Goal: Information Seeking & Learning: Check status

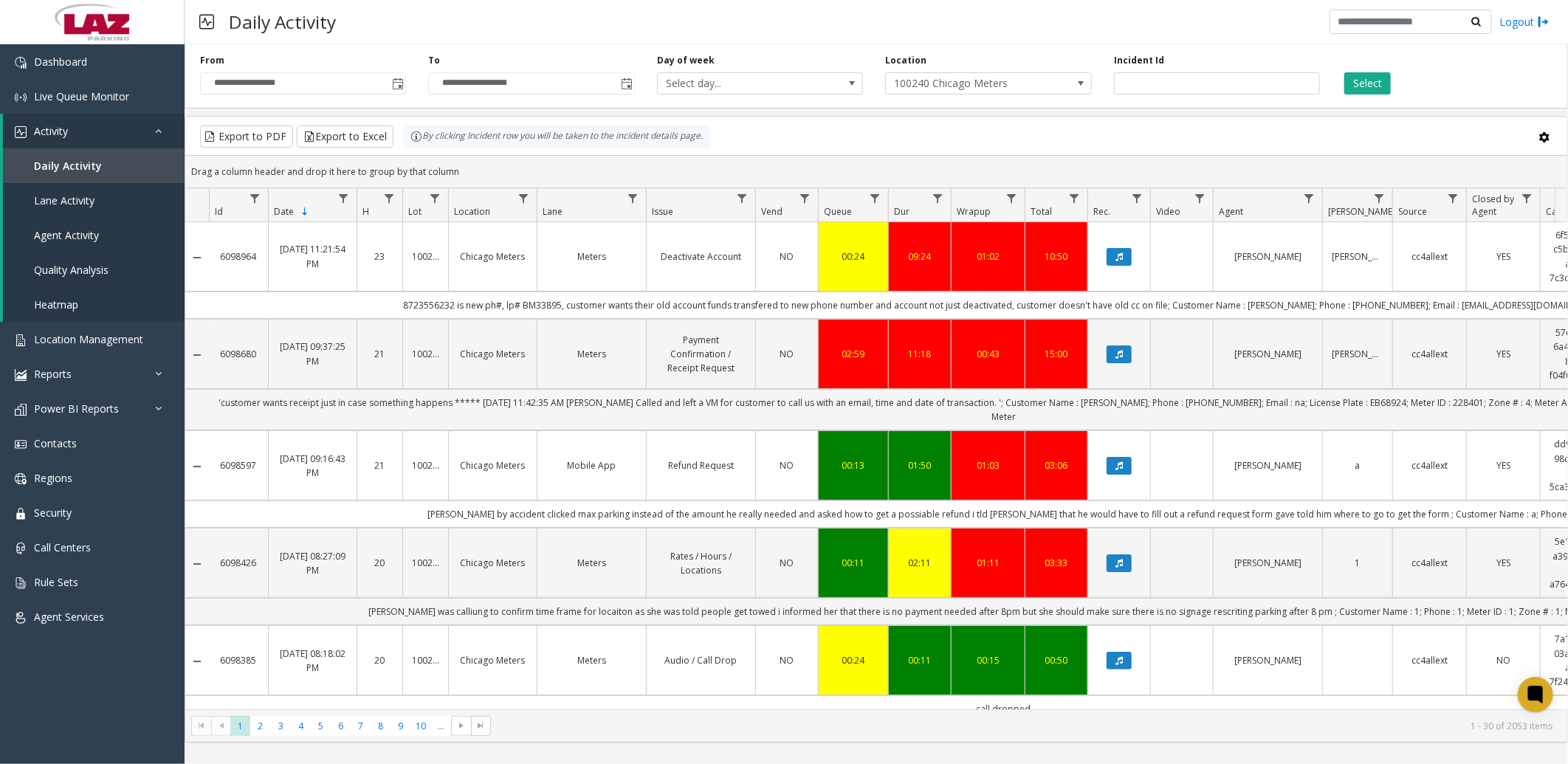
click at [869, 133] on div "Export to PDF Export to Excel By clicking Incident row you will be taken to the…" at bounding box center [876, 136] width 1356 height 22
click at [627, 83] on span "Toggle popup" at bounding box center [626, 84] width 11 height 11
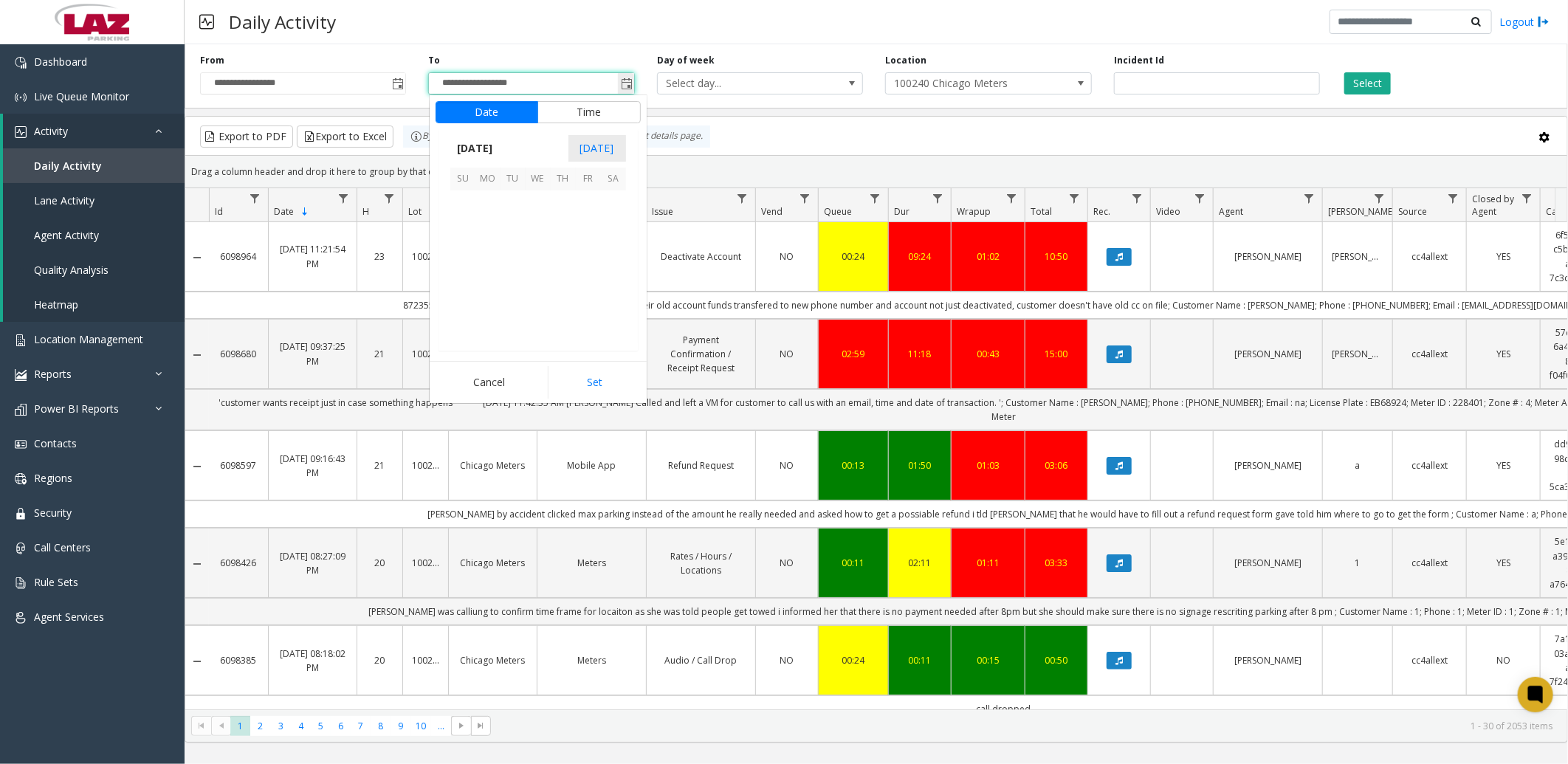
scroll to position [22, 0]
click at [536, 202] on span "3" at bounding box center [538, 203] width 25 height 25
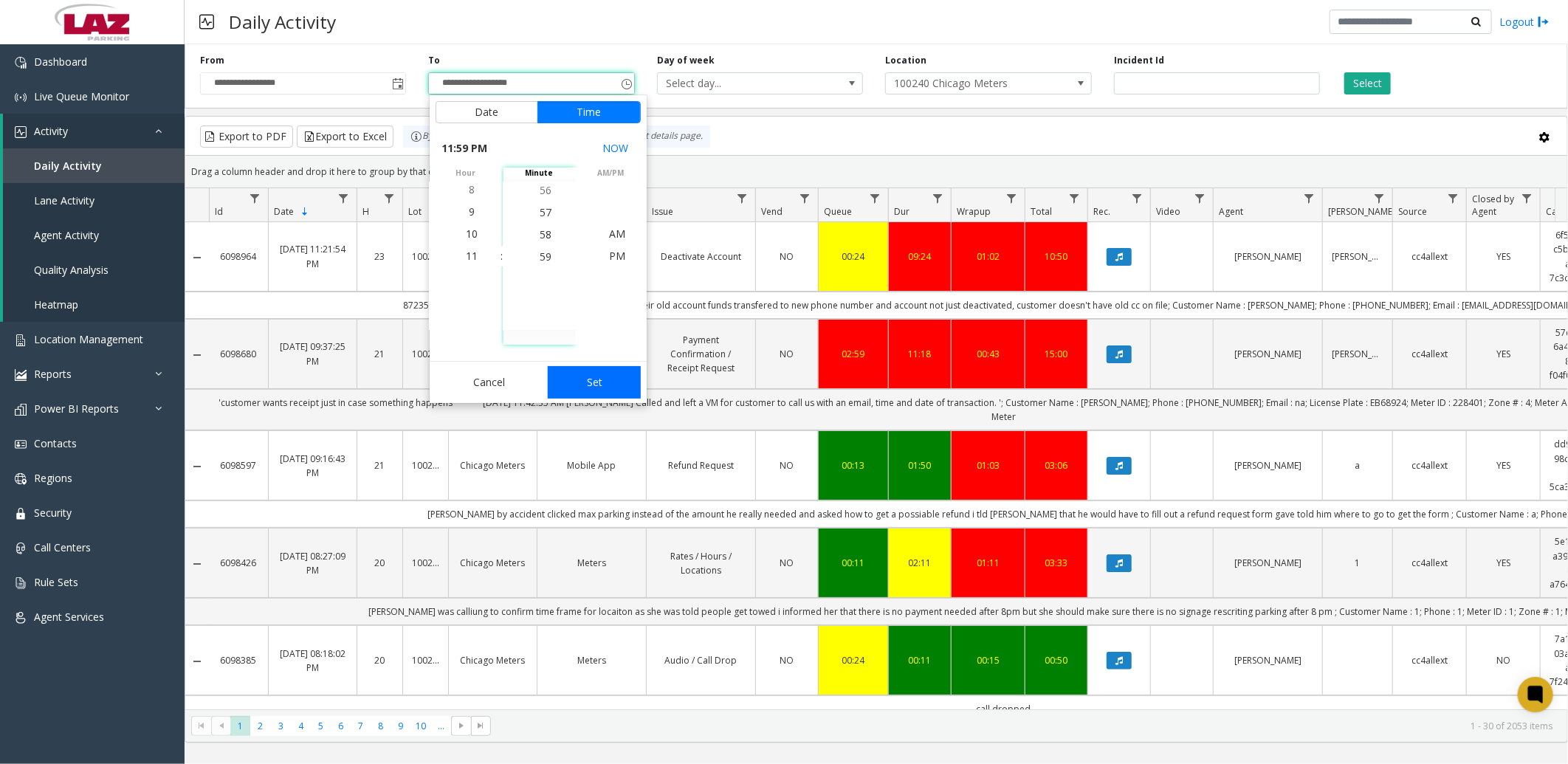
click at [567, 384] on button "Set" at bounding box center [594, 383] width 93 height 33
type input "**********"
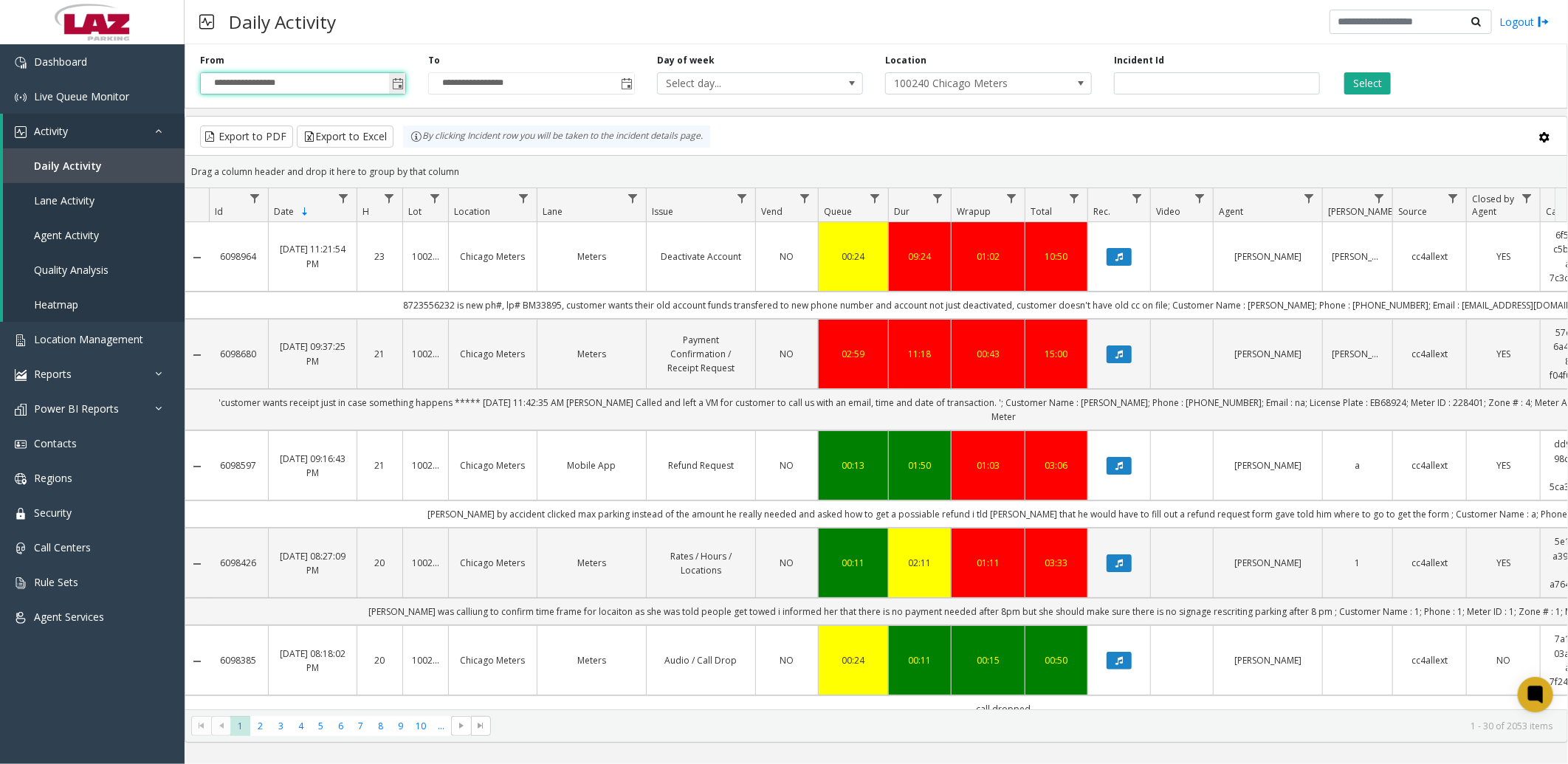
click at [354, 87] on input "**********" at bounding box center [303, 83] width 204 height 20
click at [399, 85] on span "Toggle popup" at bounding box center [397, 84] width 11 height 11
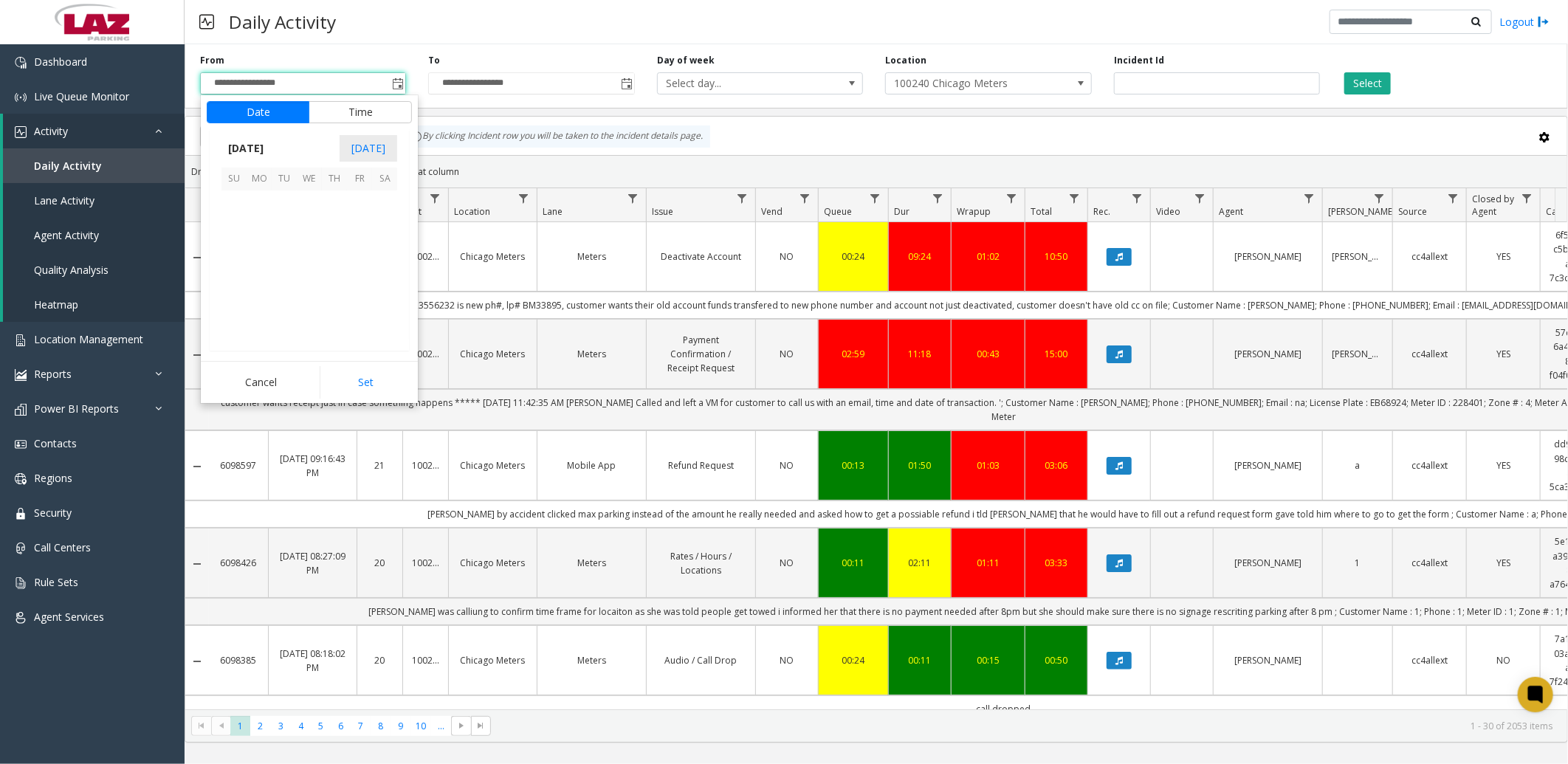
scroll to position [265011, 0]
click at [310, 200] on span "3" at bounding box center [309, 203] width 25 height 25
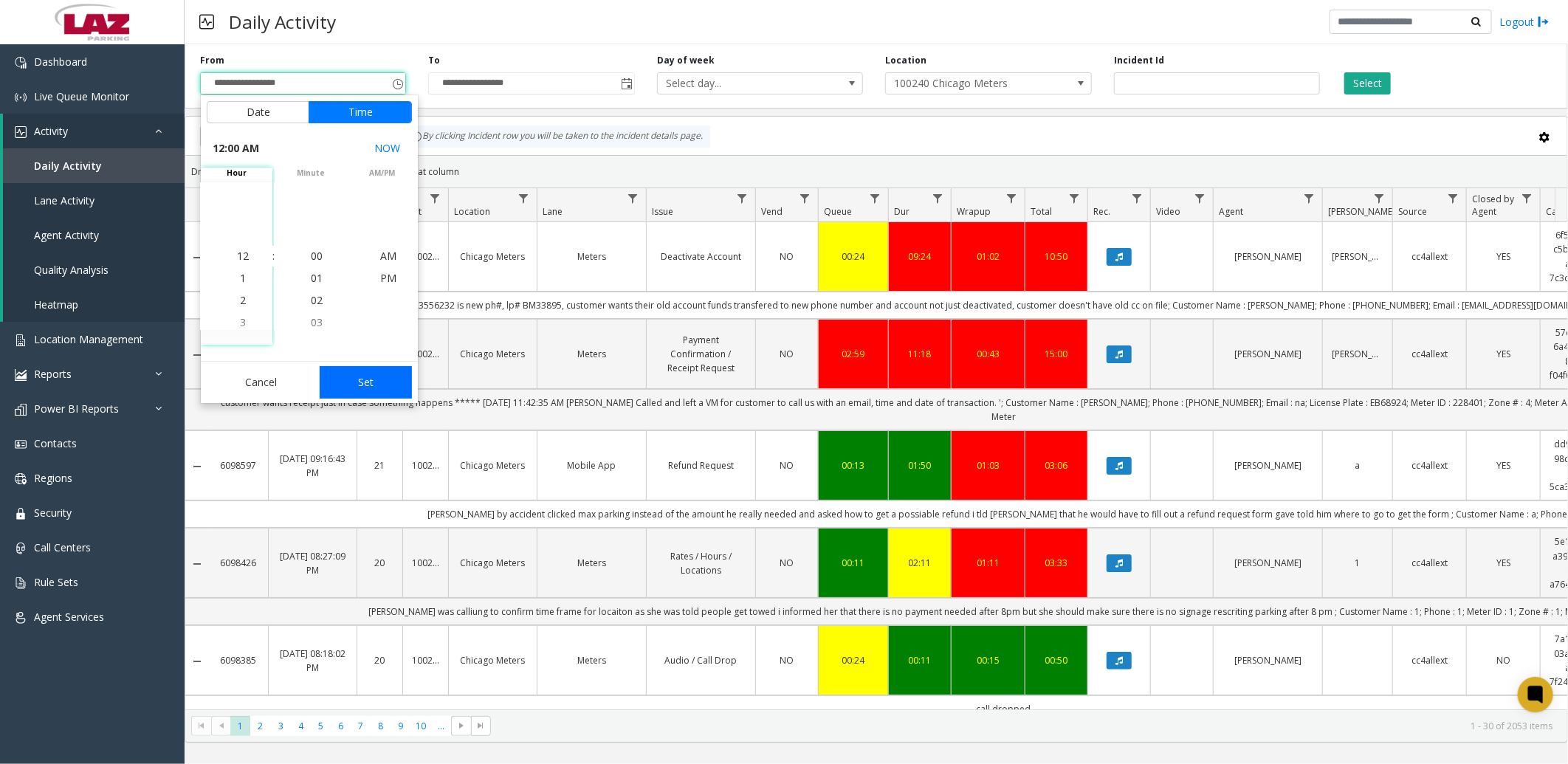
click at [352, 380] on button "Set" at bounding box center [366, 383] width 93 height 33
type input "**********"
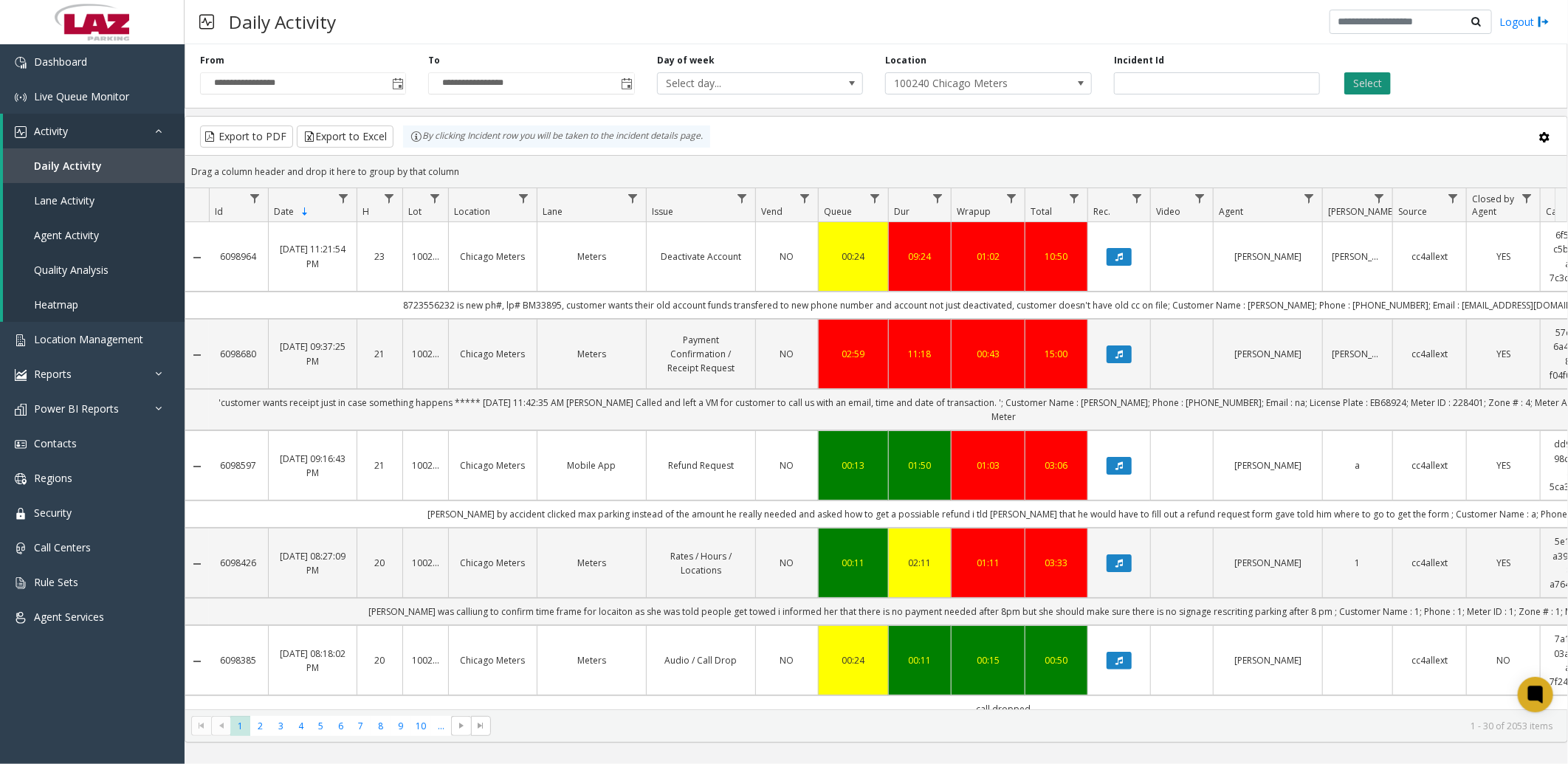
click at [1360, 79] on button "Select" at bounding box center [1367, 83] width 47 height 22
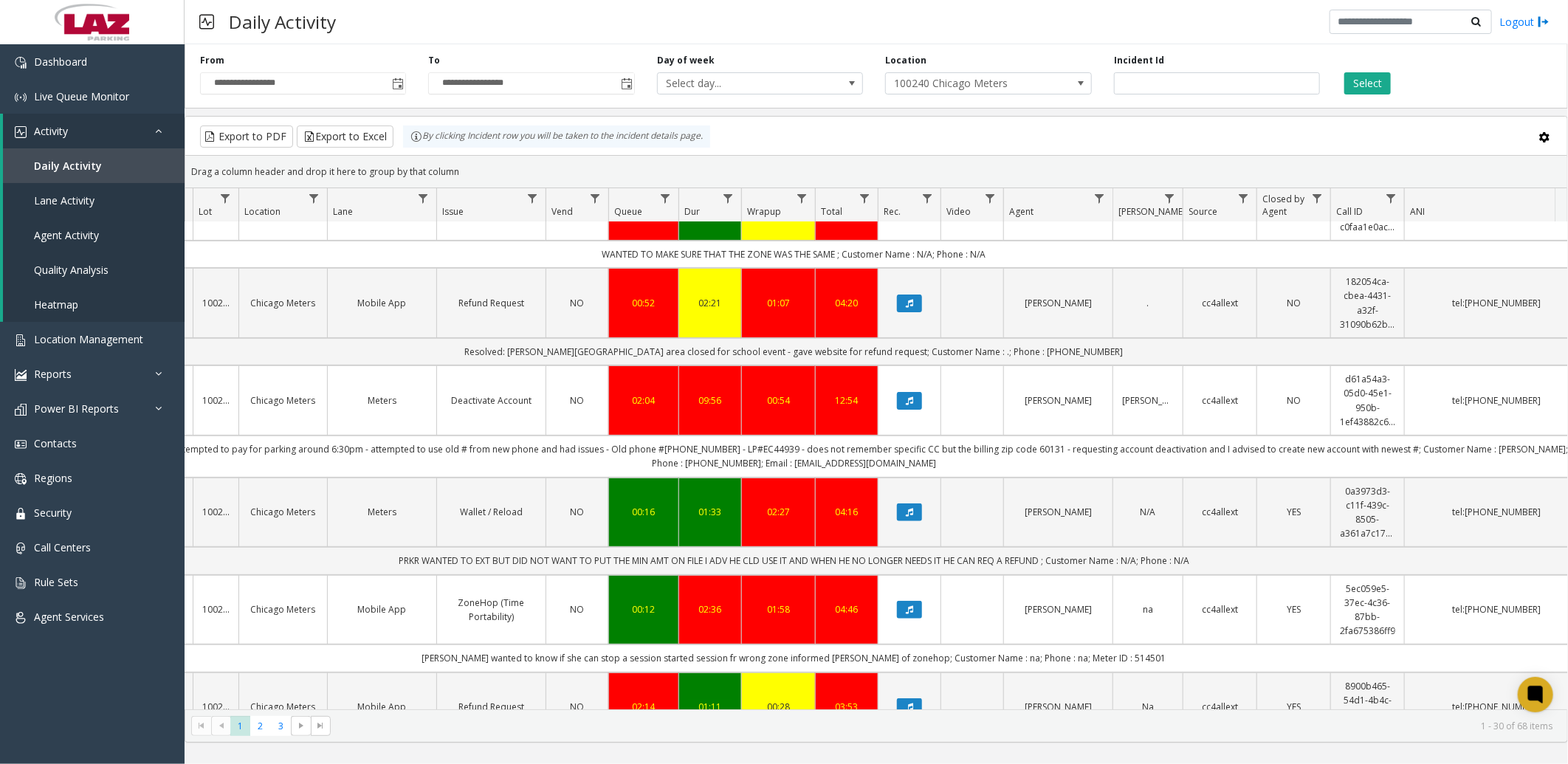
scroll to position [0, 226]
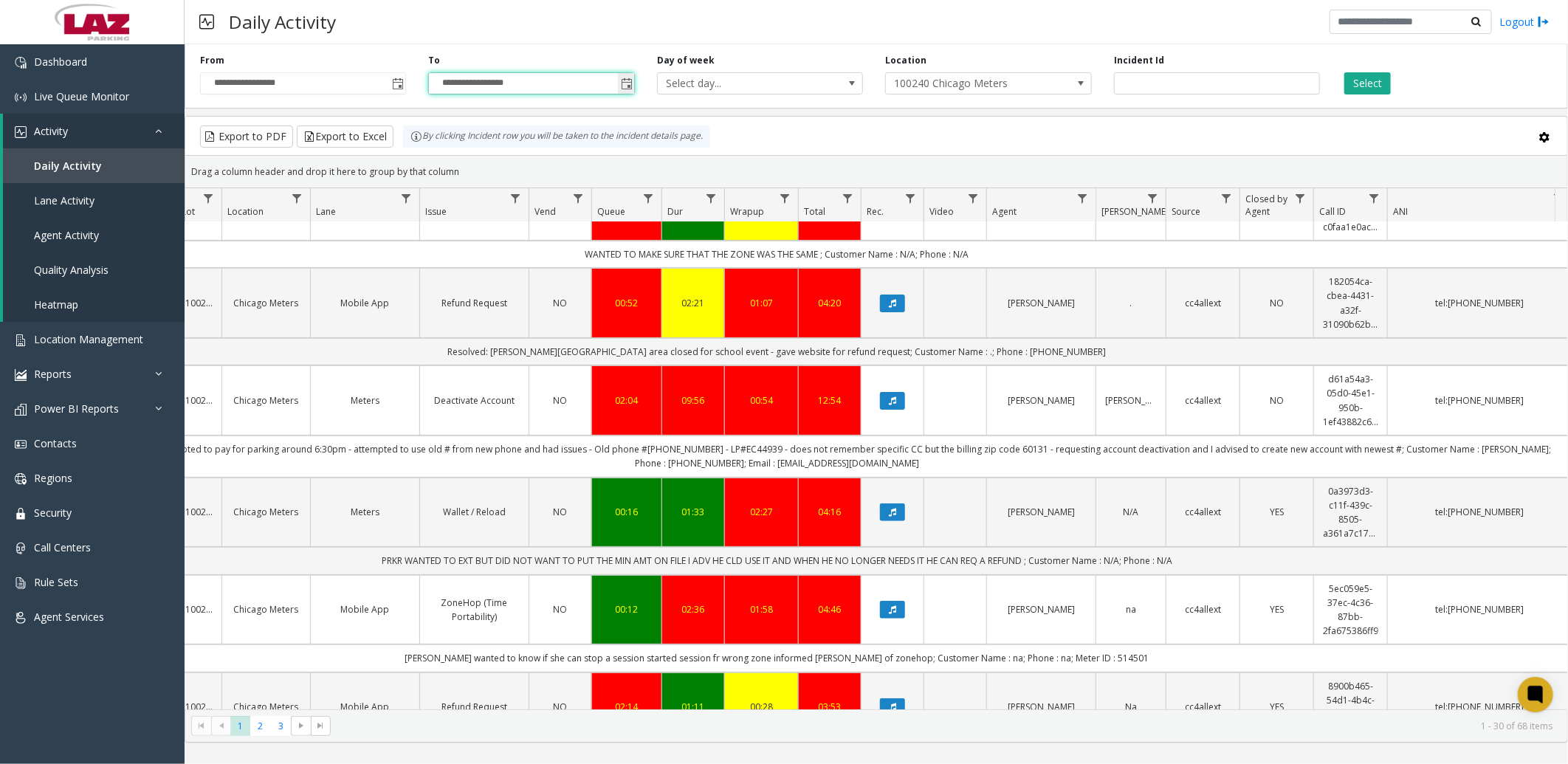
drag, startPoint x: 626, startPoint y: 83, endPoint x: 598, endPoint y: 84, distance: 28.0
click at [598, 84] on input "**********" at bounding box center [531, 83] width 204 height 20
click at [629, 82] on span "Toggle popup" at bounding box center [626, 84] width 11 height 11
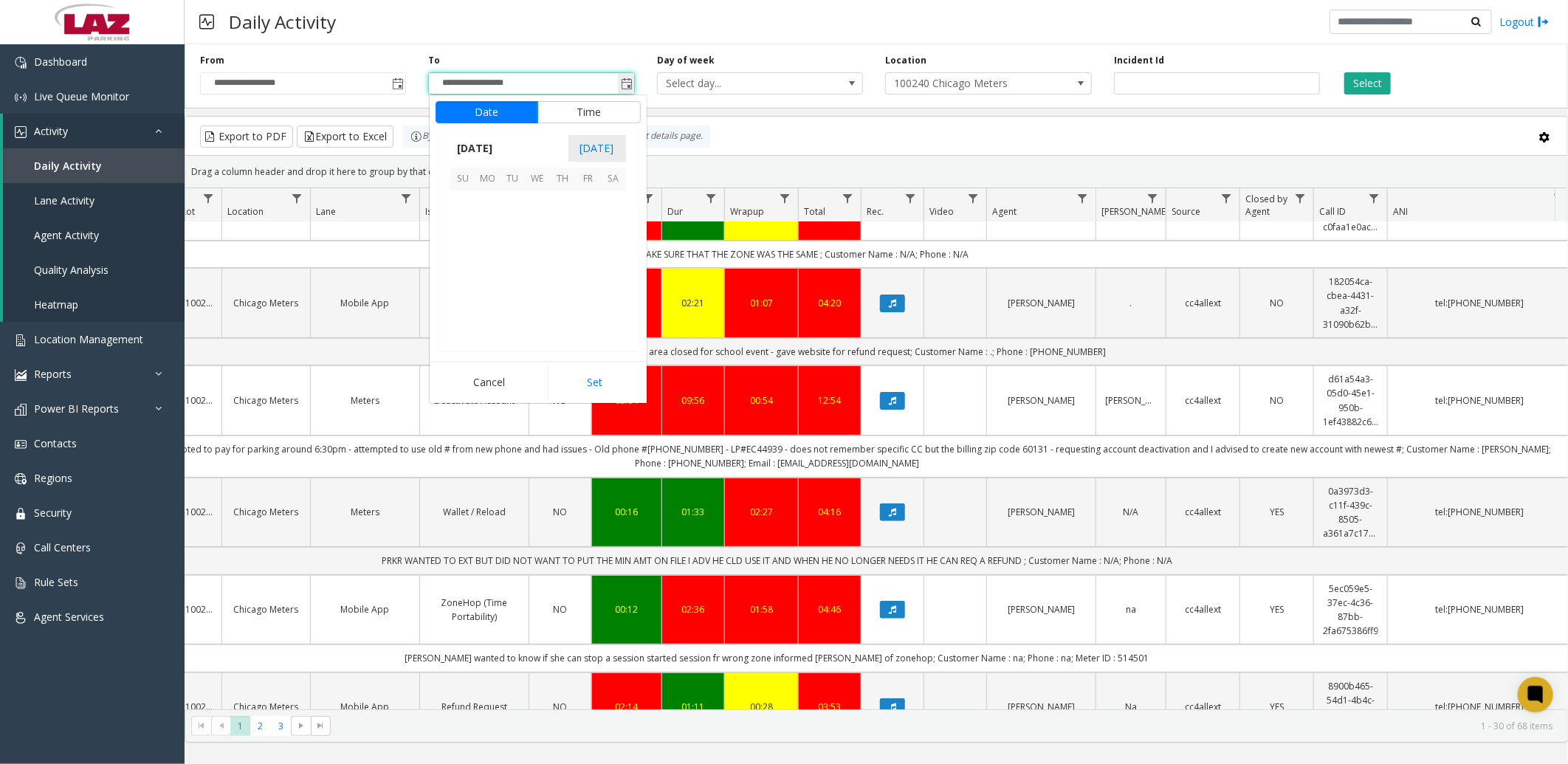
scroll to position [22, 0]
click at [558, 201] on app-root "**********" at bounding box center [784, 382] width 1568 height 764
click at [567, 200] on span "4" at bounding box center [563, 203] width 25 height 25
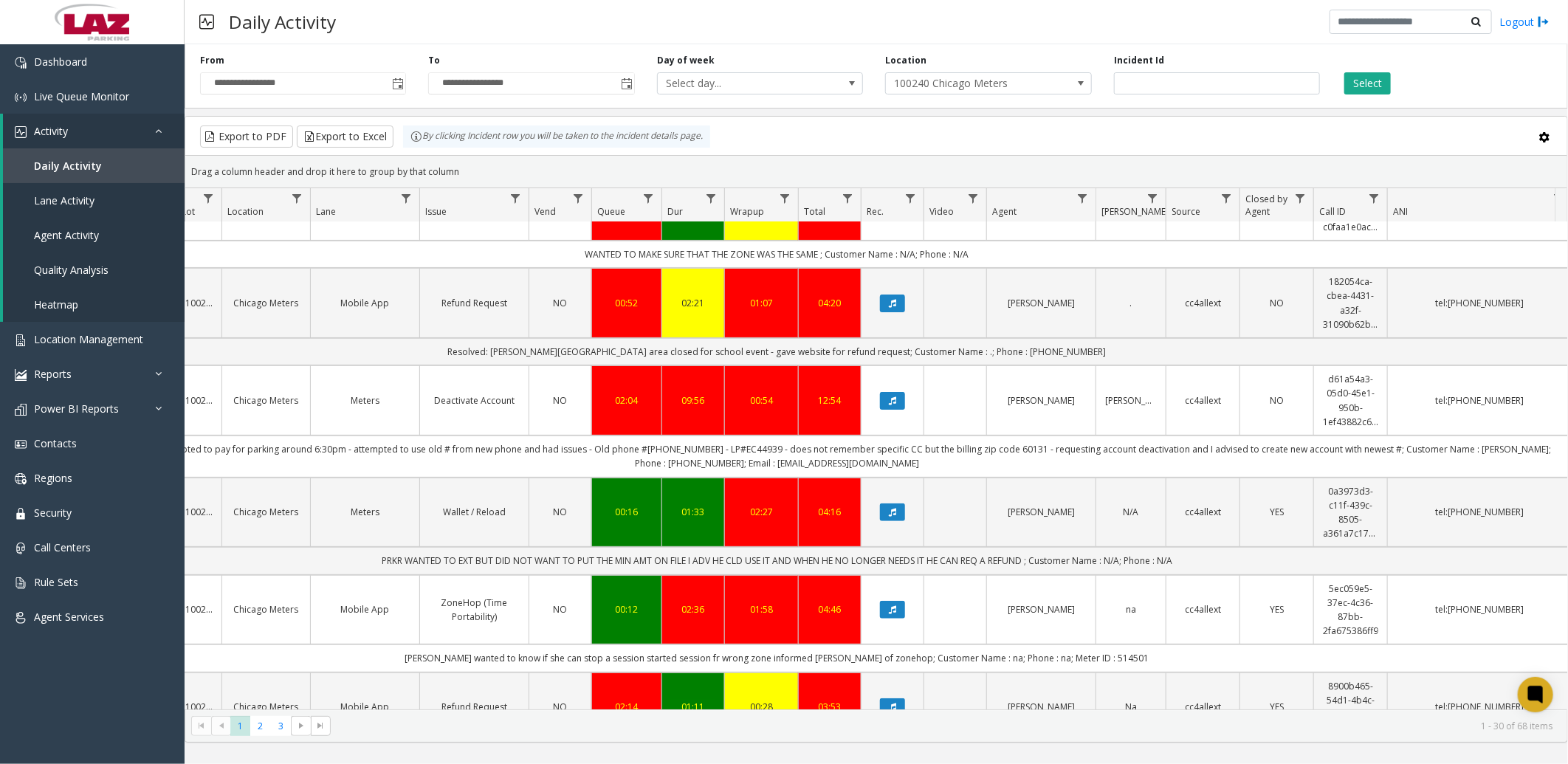
drag, startPoint x: 495, startPoint y: 94, endPoint x: 483, endPoint y: 101, distance: 13.9
drag, startPoint x: 483, startPoint y: 101, endPoint x: 622, endPoint y: 82, distance: 140.3
click at [625, 82] on span "Toggle popup" at bounding box center [626, 84] width 11 height 11
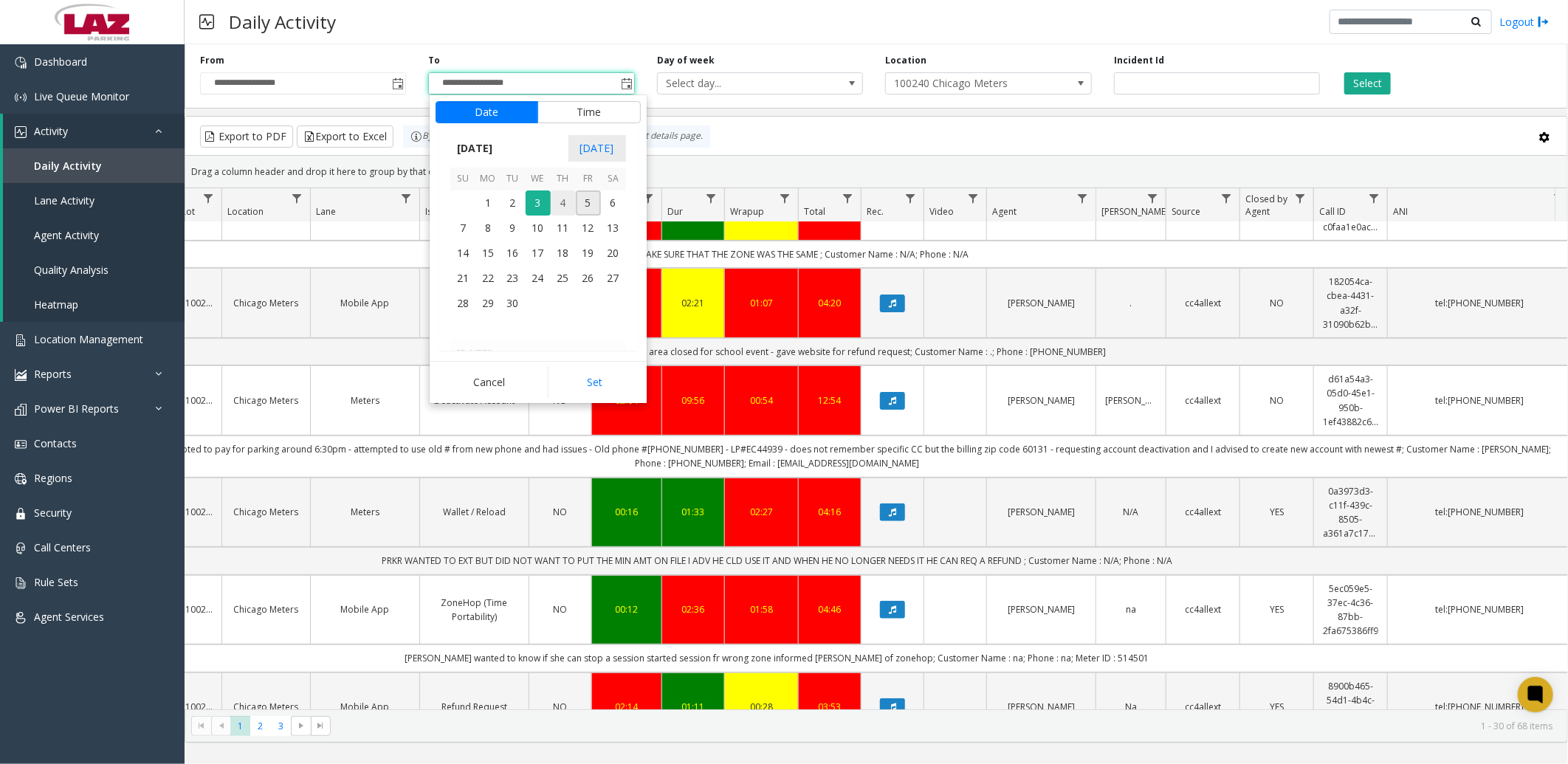
click at [565, 198] on span "4" at bounding box center [563, 203] width 25 height 25
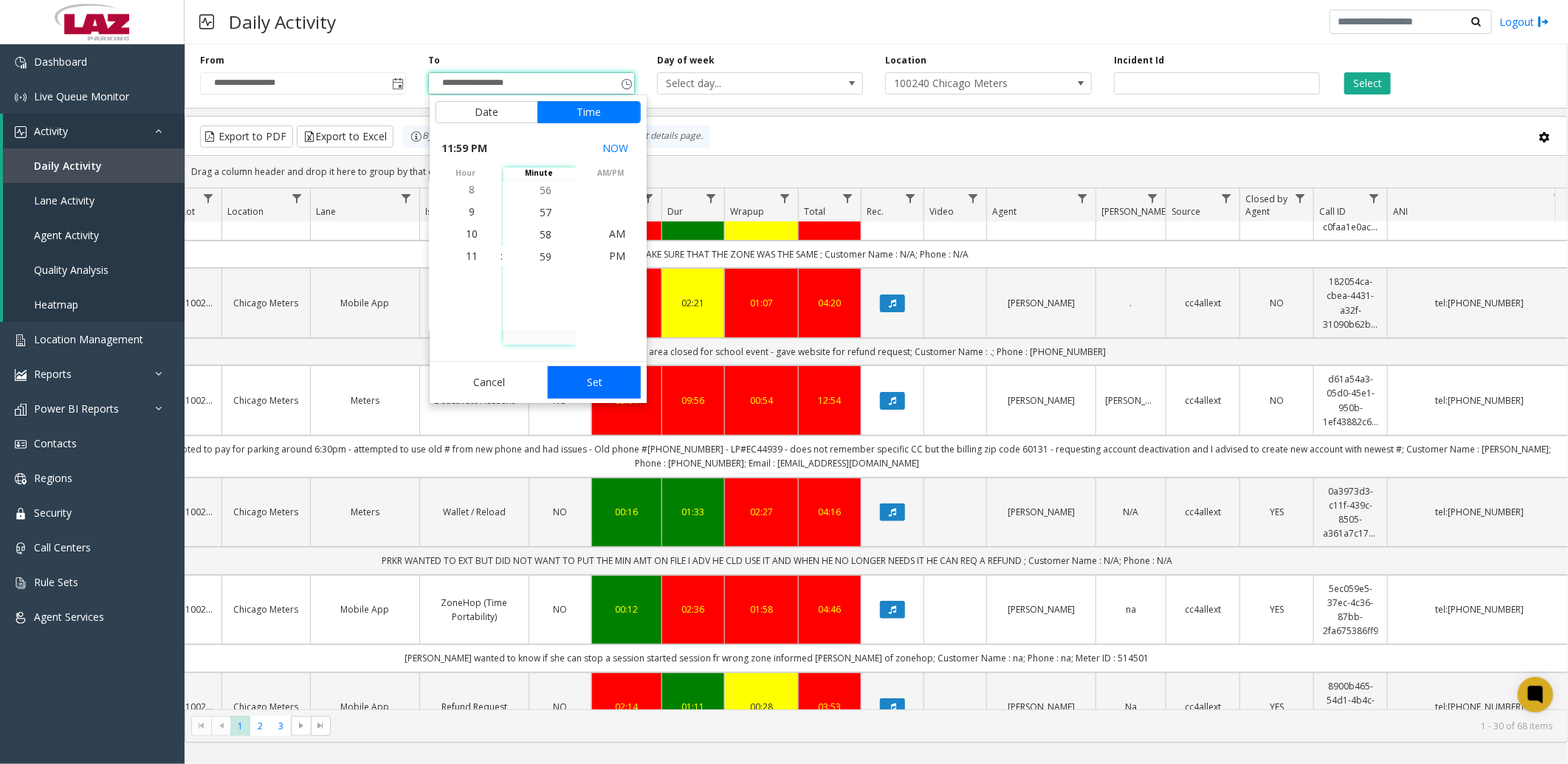
click at [594, 380] on button "Set" at bounding box center [594, 383] width 93 height 33
type input "**********"
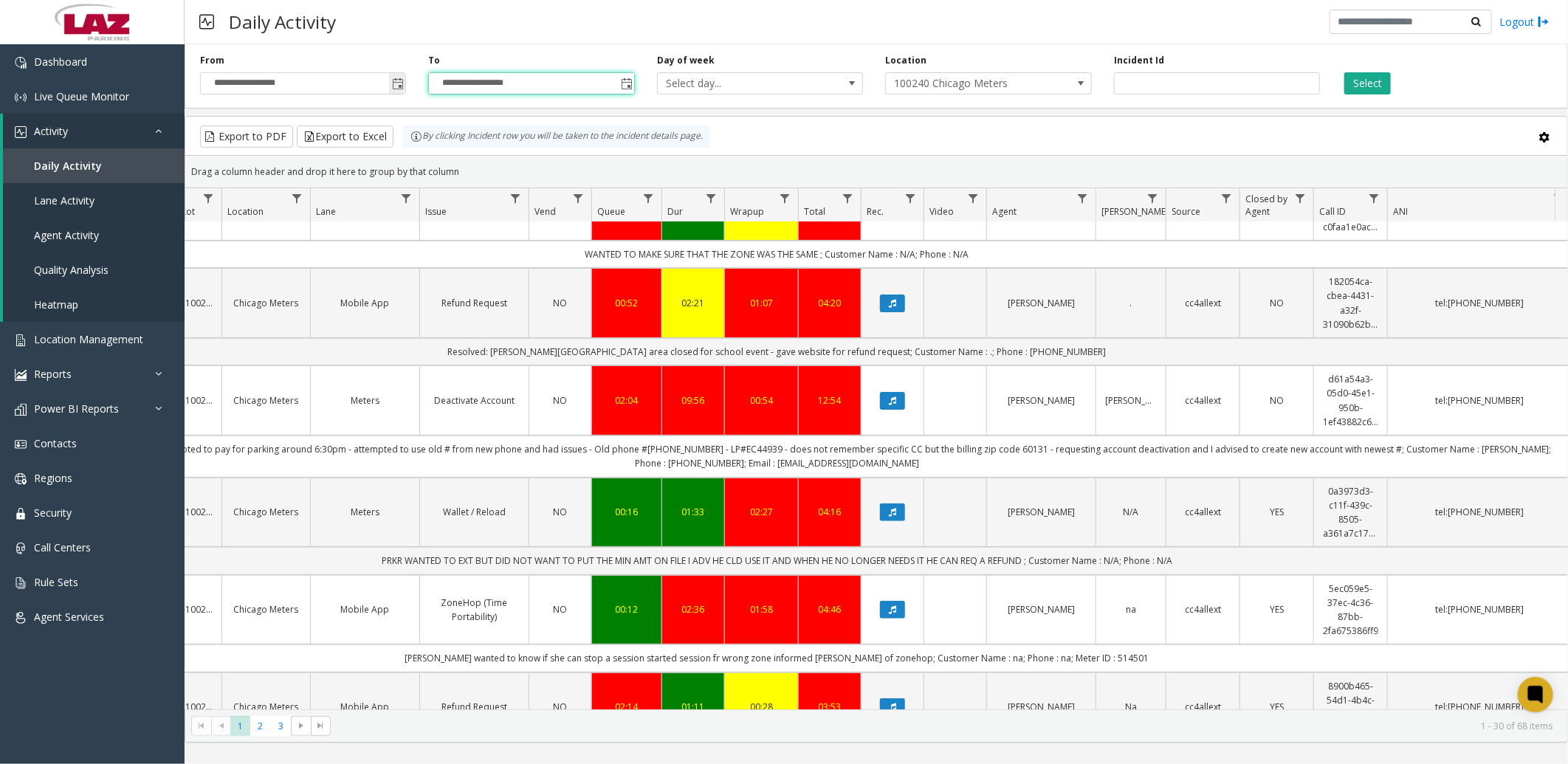
click at [392, 81] on span "Toggle popup" at bounding box center [397, 84] width 11 height 11
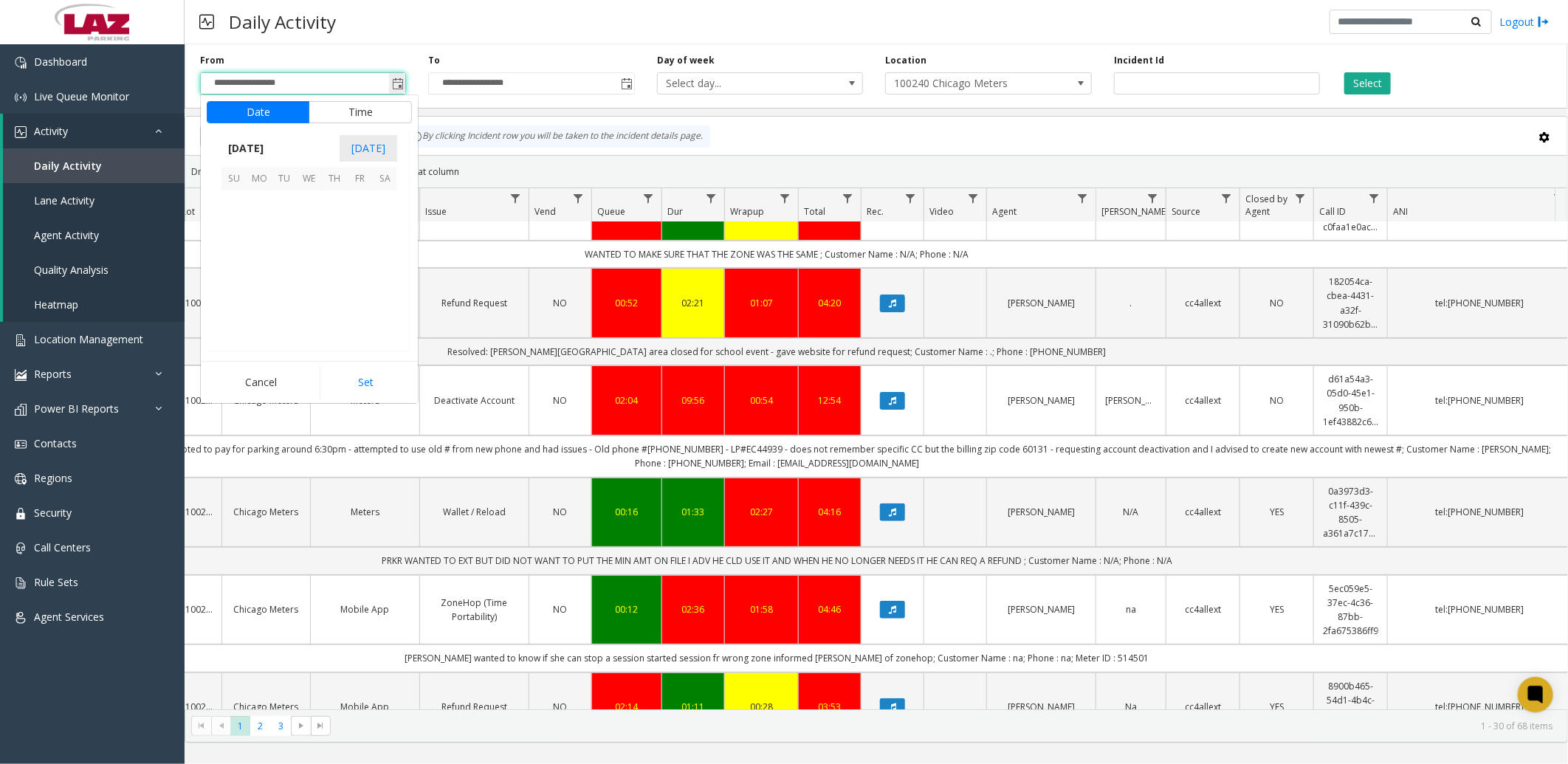
scroll to position [265011, 0]
click at [340, 195] on span "4" at bounding box center [334, 203] width 25 height 25
click at [346, 384] on button "Set" at bounding box center [366, 383] width 93 height 33
type input "**********"
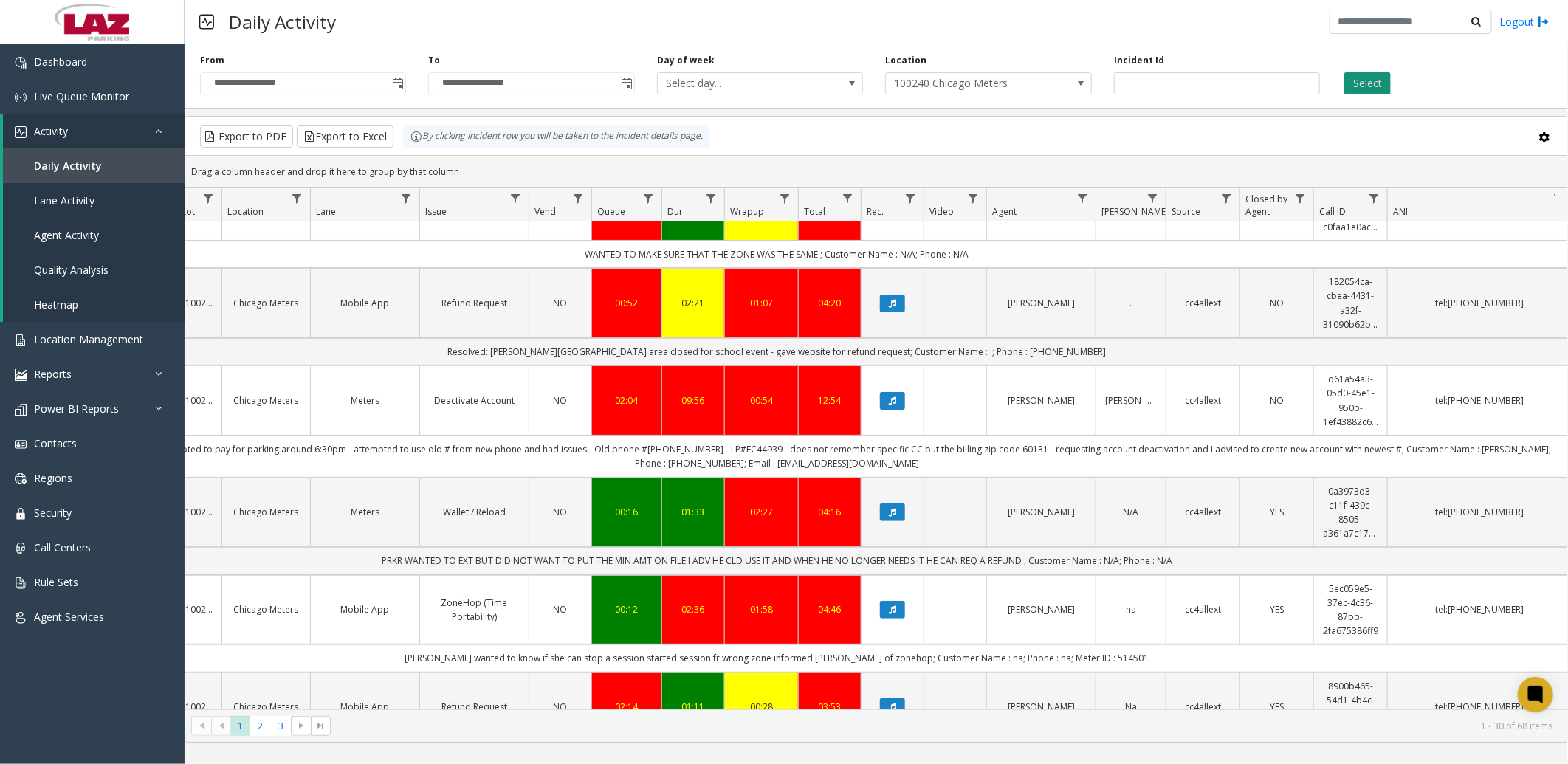
click at [1349, 79] on button "Select" at bounding box center [1367, 83] width 47 height 22
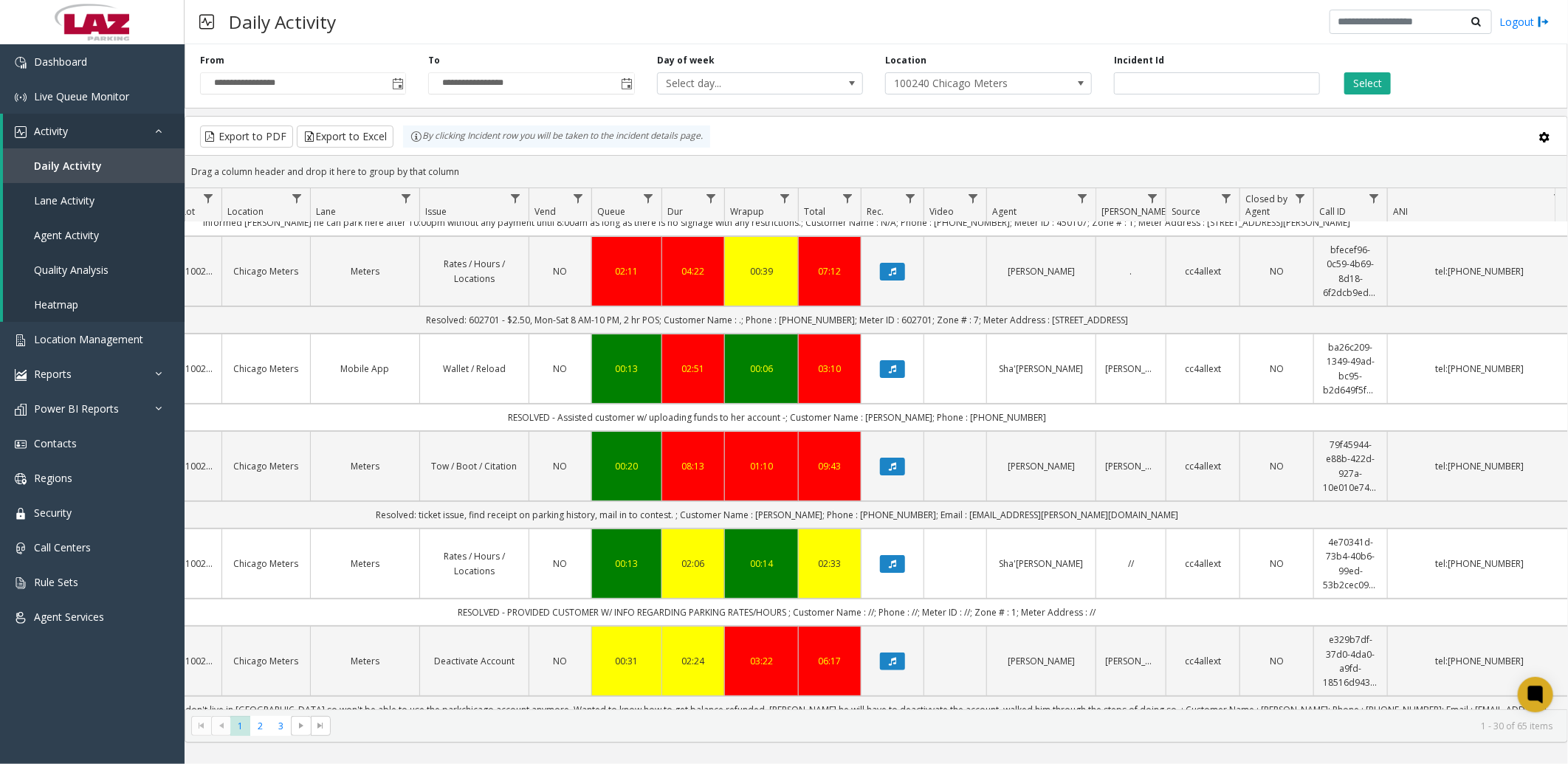
scroll to position [82, 226]
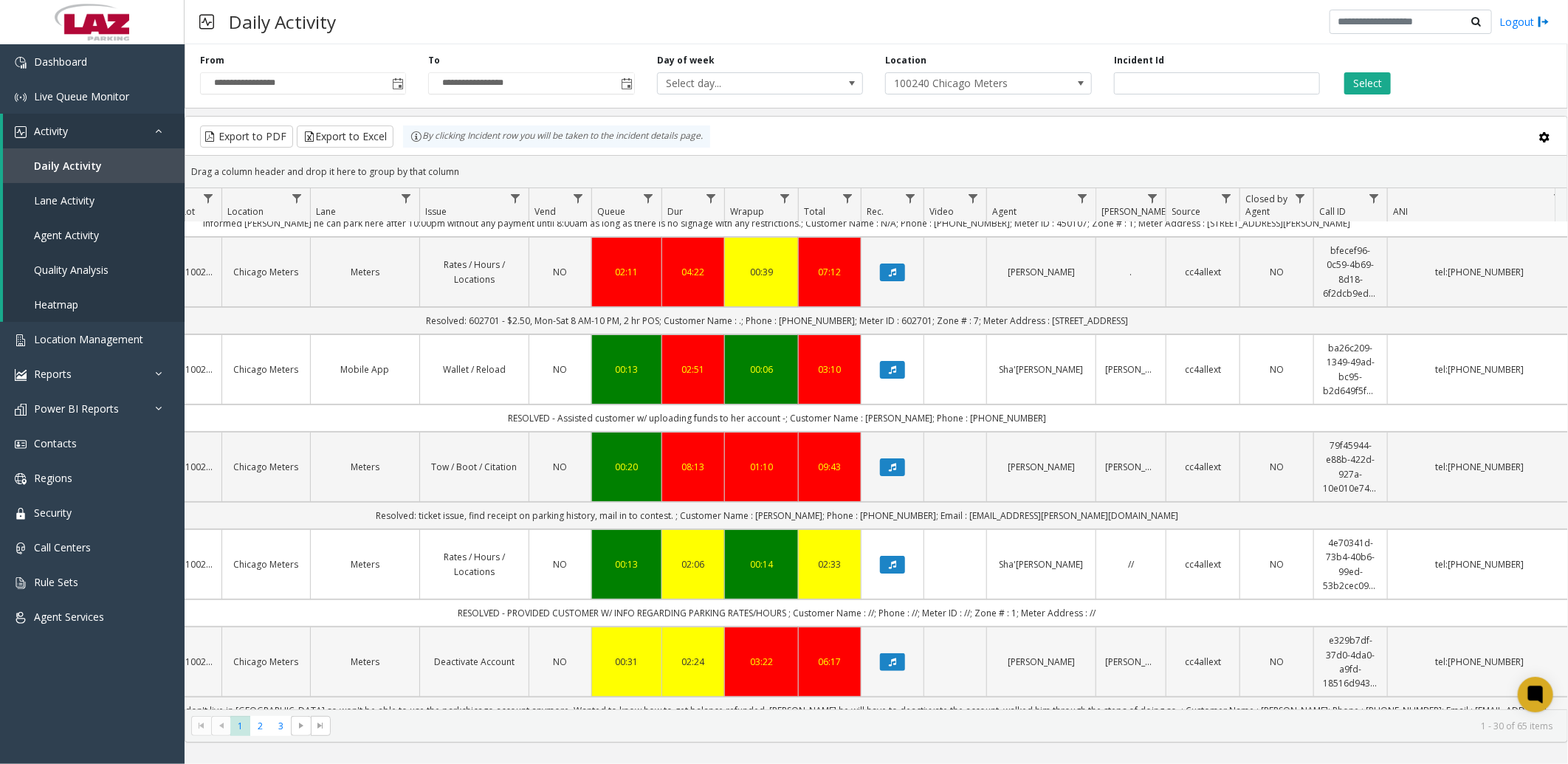
click at [685, 695] on td "02:24" at bounding box center [692, 663] width 63 height 70
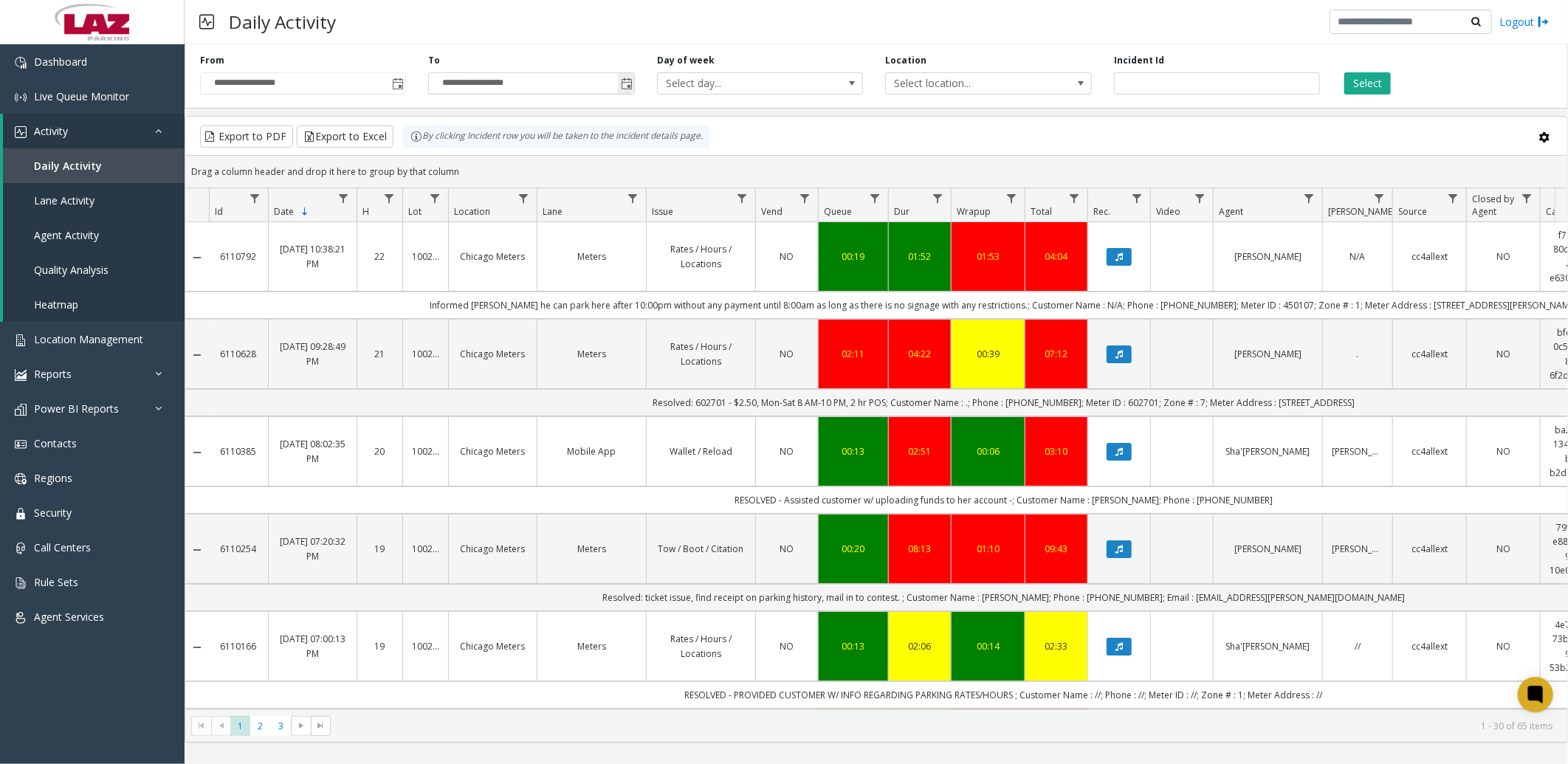
click at [628, 80] on span "Toggle popup" at bounding box center [626, 84] width 11 height 11
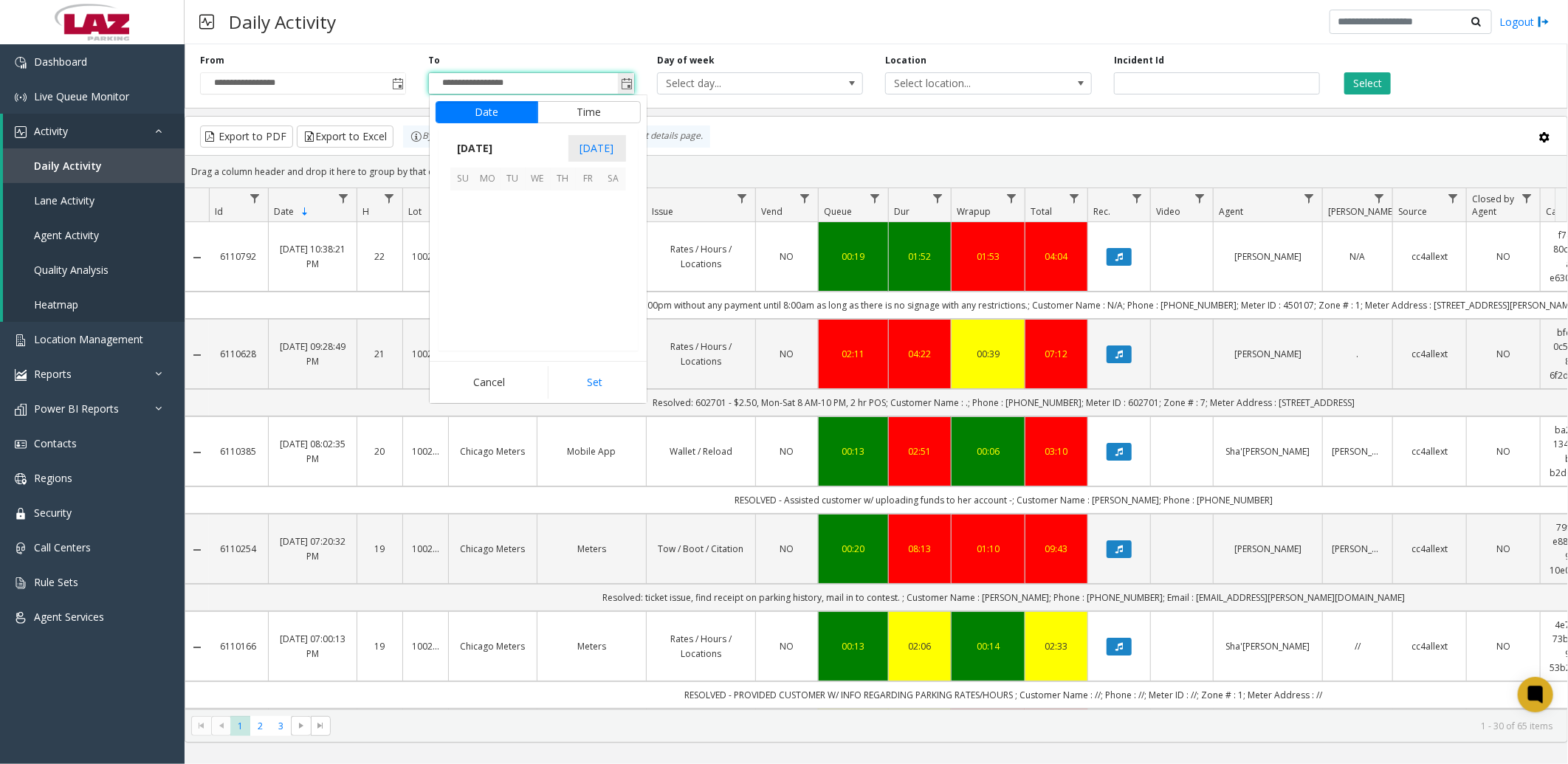
scroll to position [22, 0]
click at [558, 203] on span "4" at bounding box center [563, 203] width 25 height 25
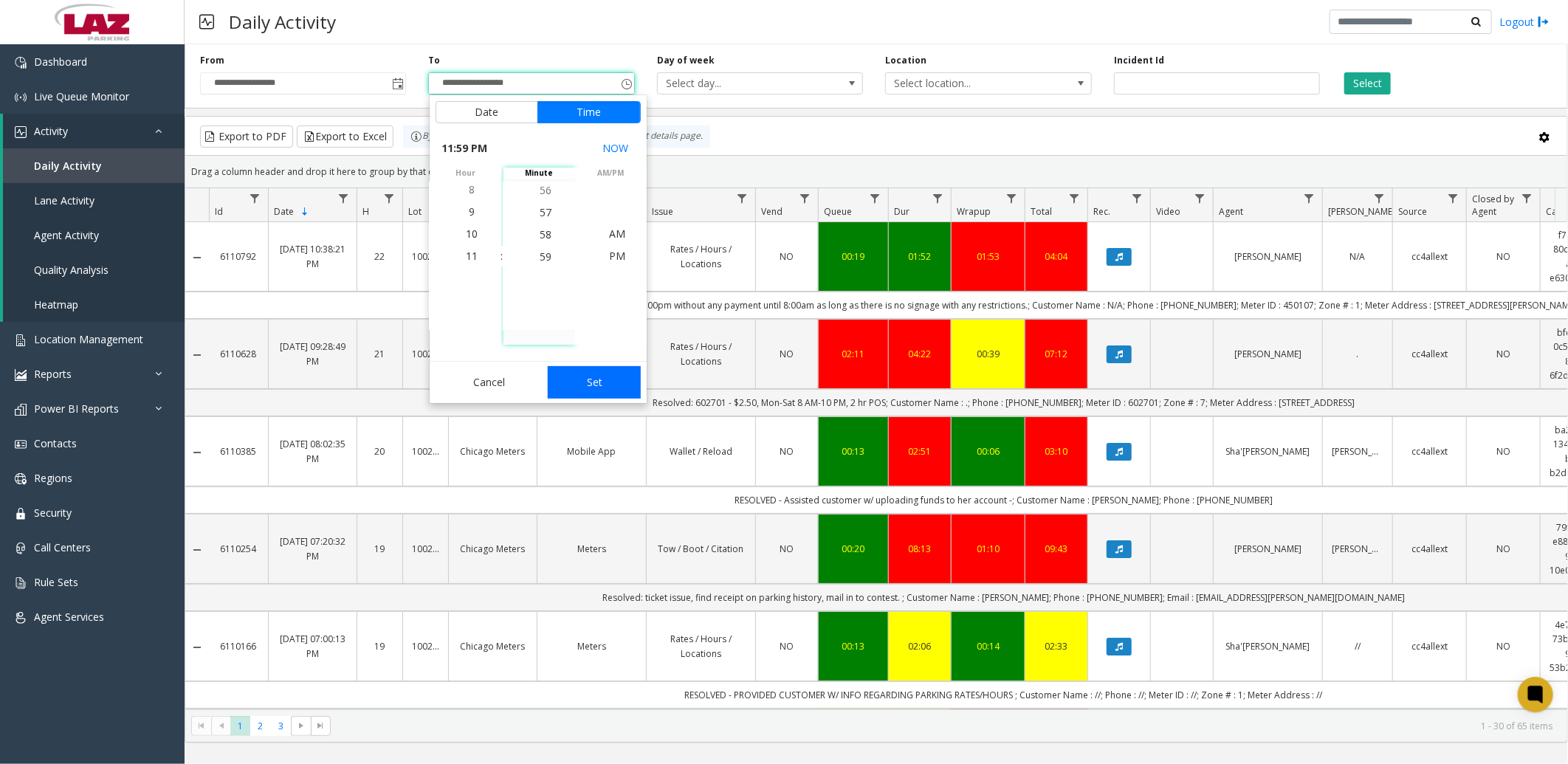
click at [581, 375] on button "Set" at bounding box center [594, 383] width 93 height 33
type input "**********"
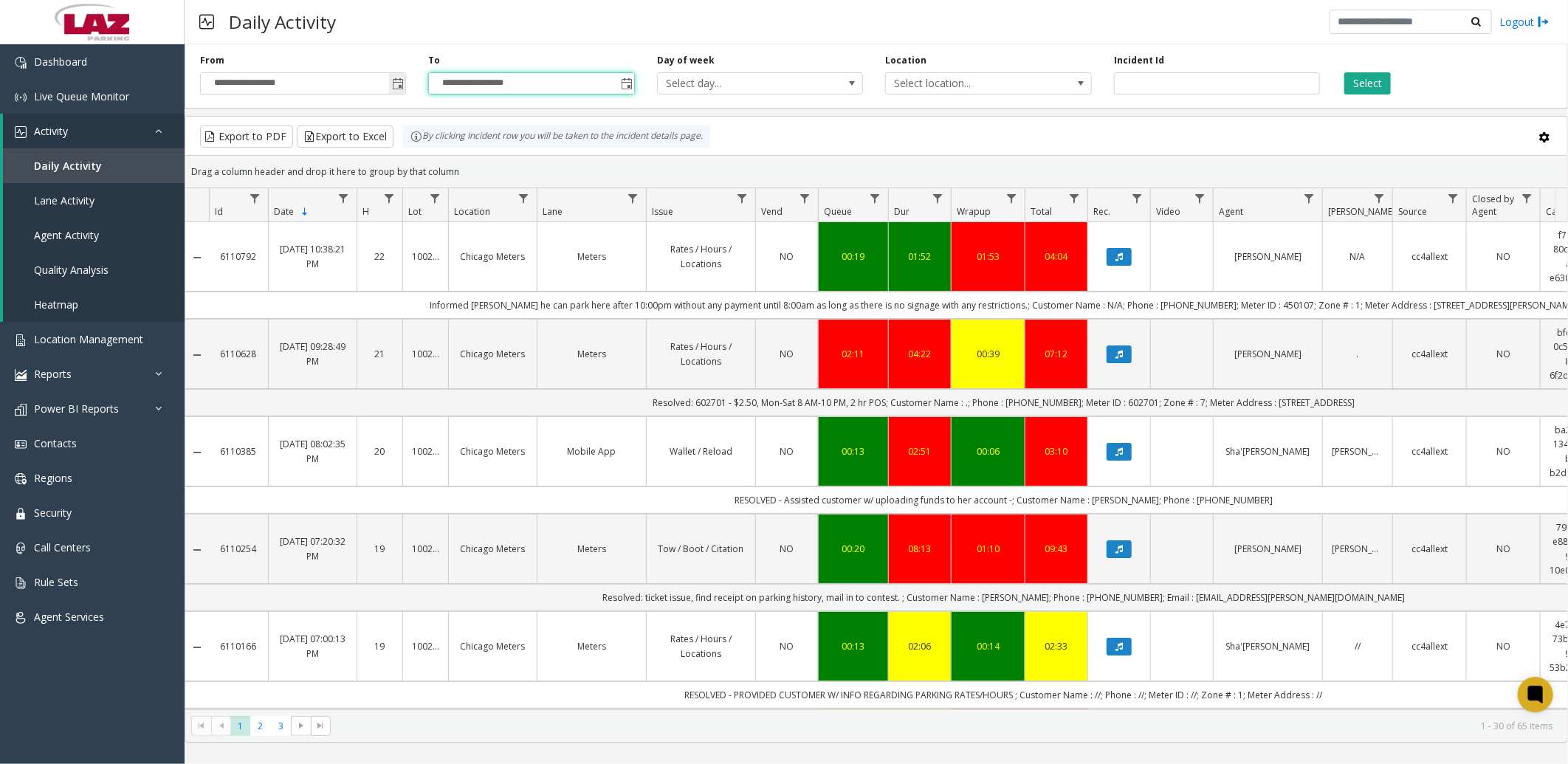
drag, startPoint x: 399, startPoint y: 76, endPoint x: 374, endPoint y: 94, distance: 30.8
click at [374, 94] on span "**********" at bounding box center [303, 83] width 206 height 22
click at [399, 81] on span "Toggle popup" at bounding box center [397, 84] width 11 height 11
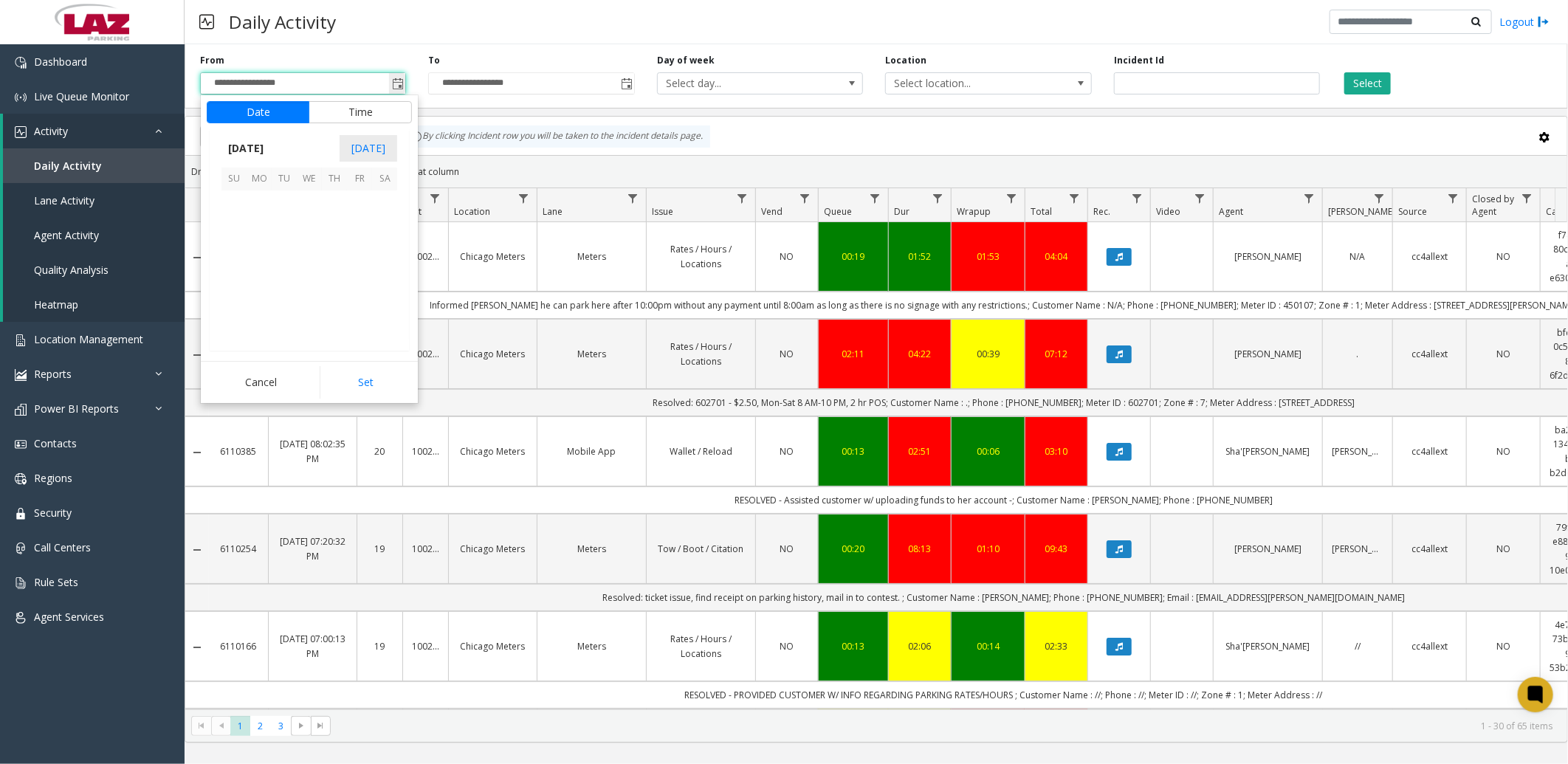
scroll to position [265011, 0]
click at [337, 204] on span "4" at bounding box center [334, 203] width 25 height 25
click at [370, 379] on button "Set" at bounding box center [366, 383] width 93 height 33
type input "**********"
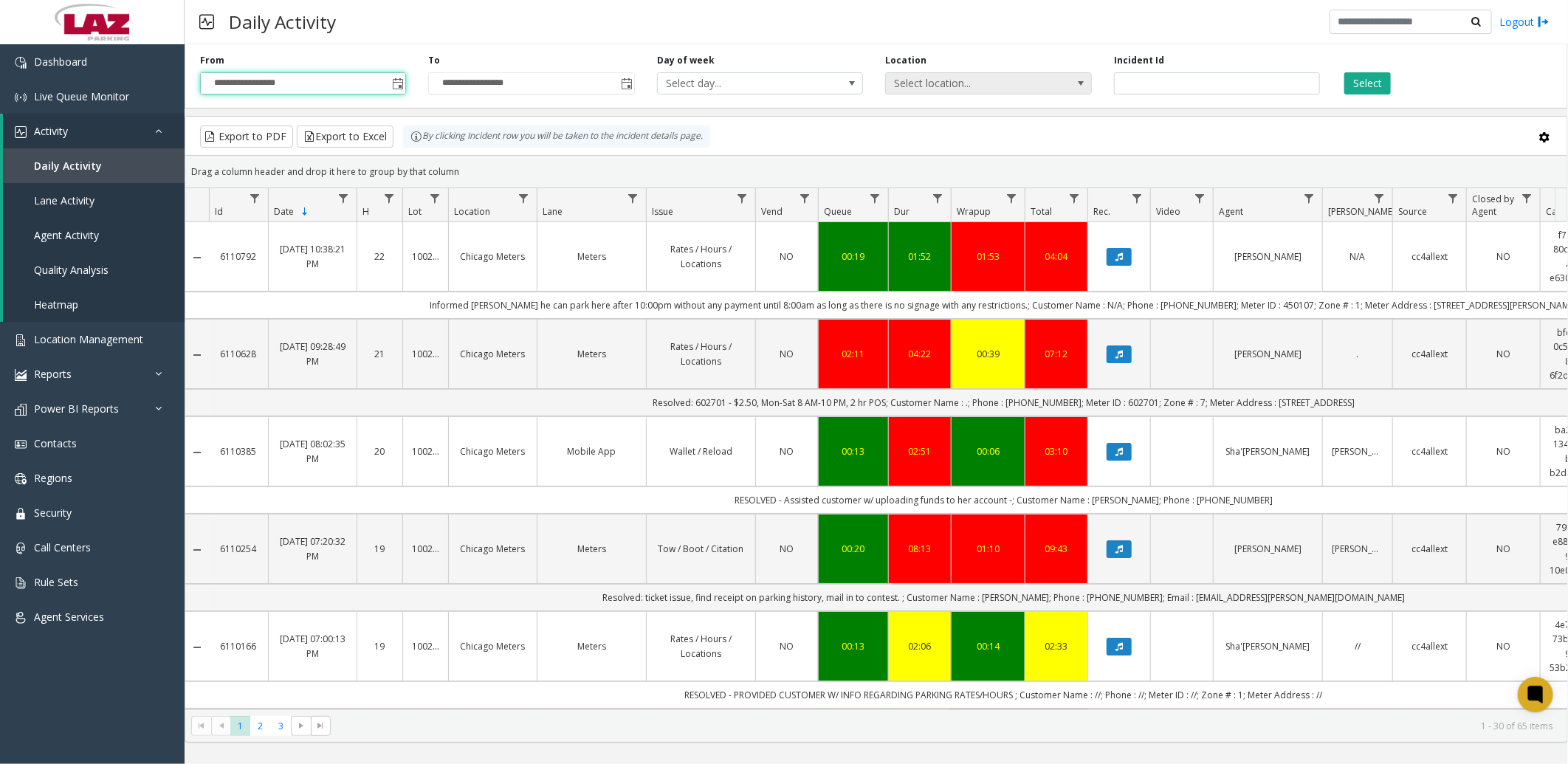
click at [1029, 78] on span "Select location..." at bounding box center [967, 83] width 164 height 20
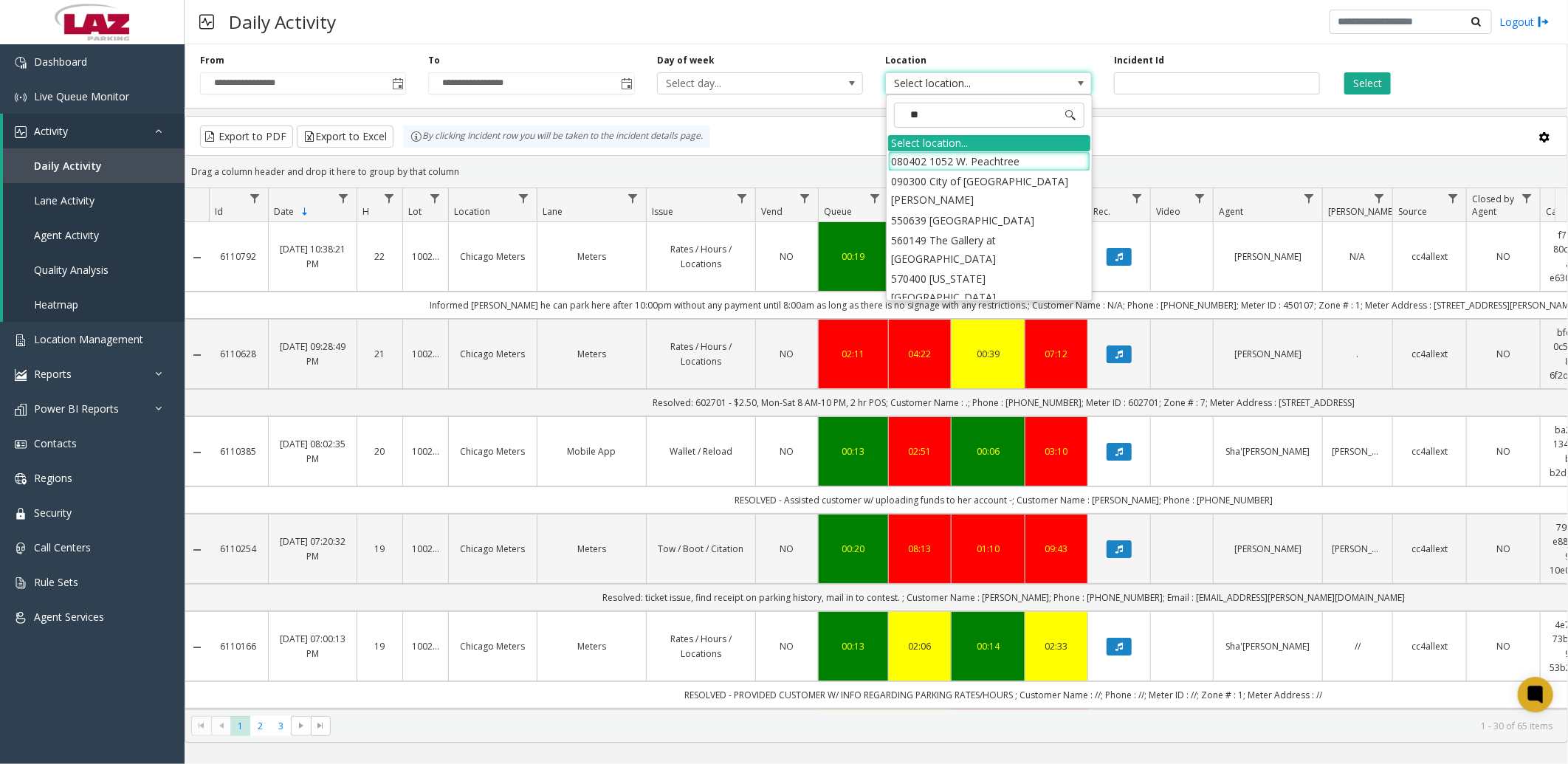
type input "***"
click at [907, 240] on li "100240 Chicago Meters" at bounding box center [988, 240] width 202 height 20
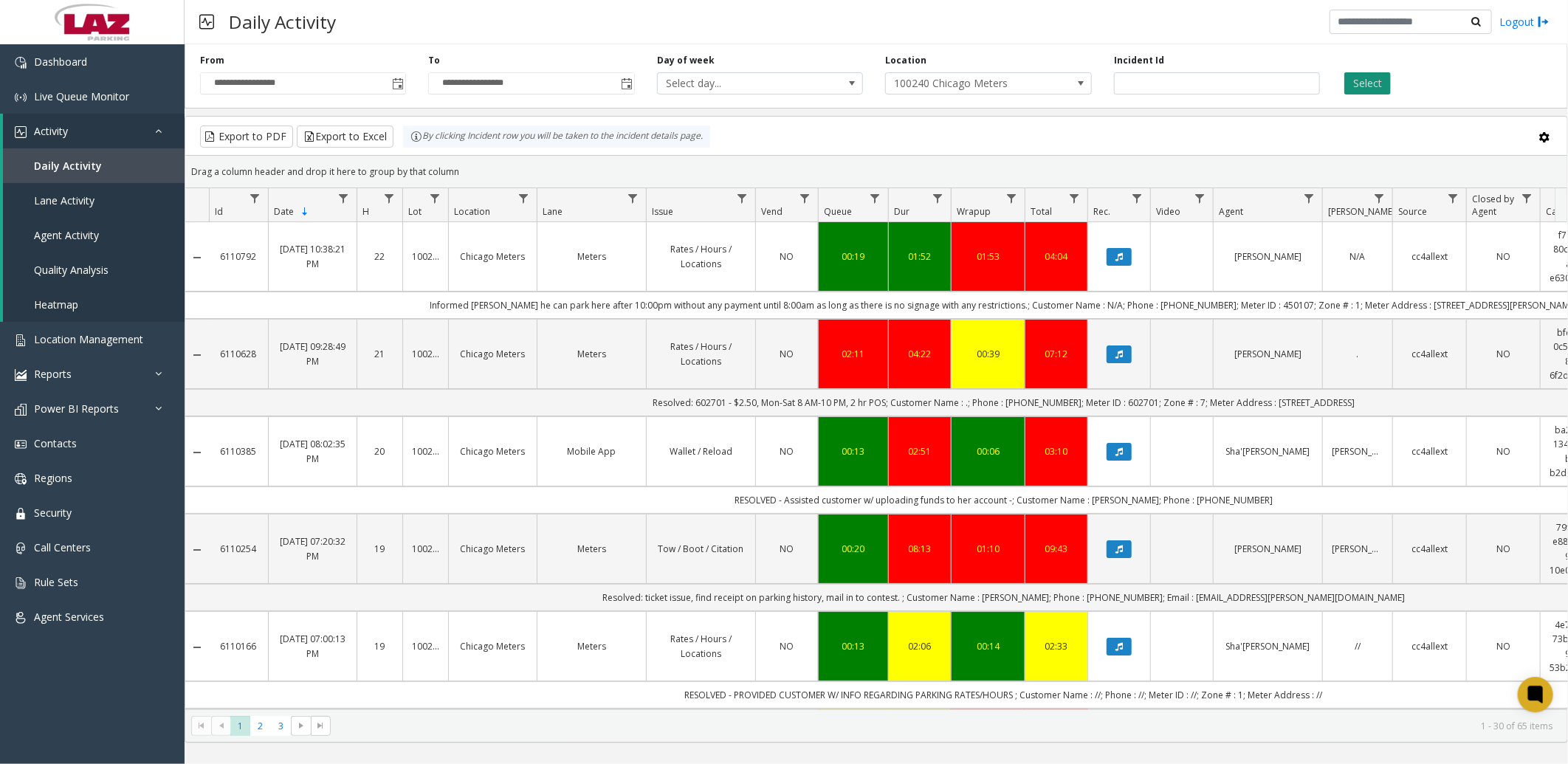
click at [1378, 82] on button "Select" at bounding box center [1367, 83] width 47 height 22
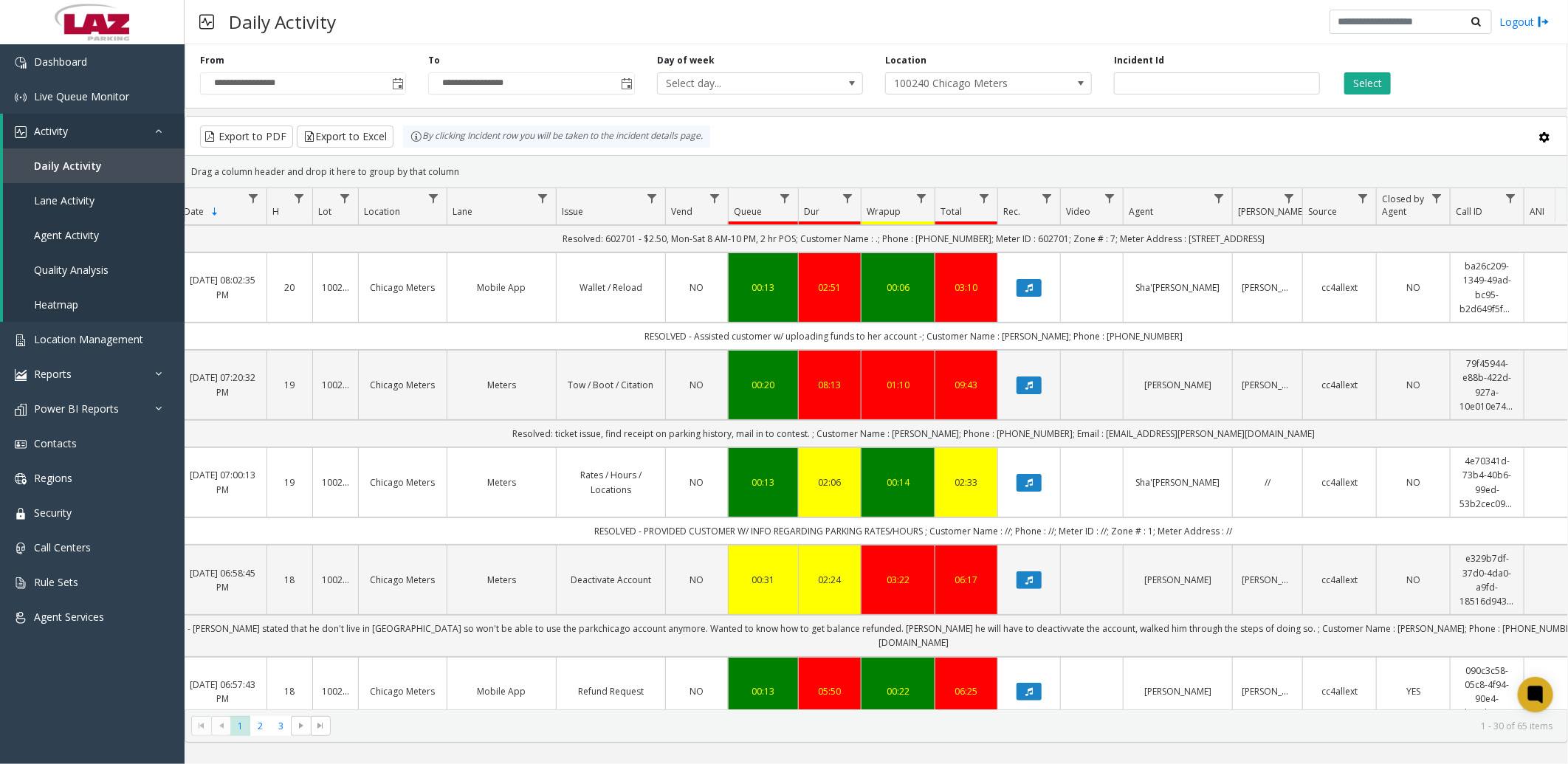
scroll to position [0, 0]
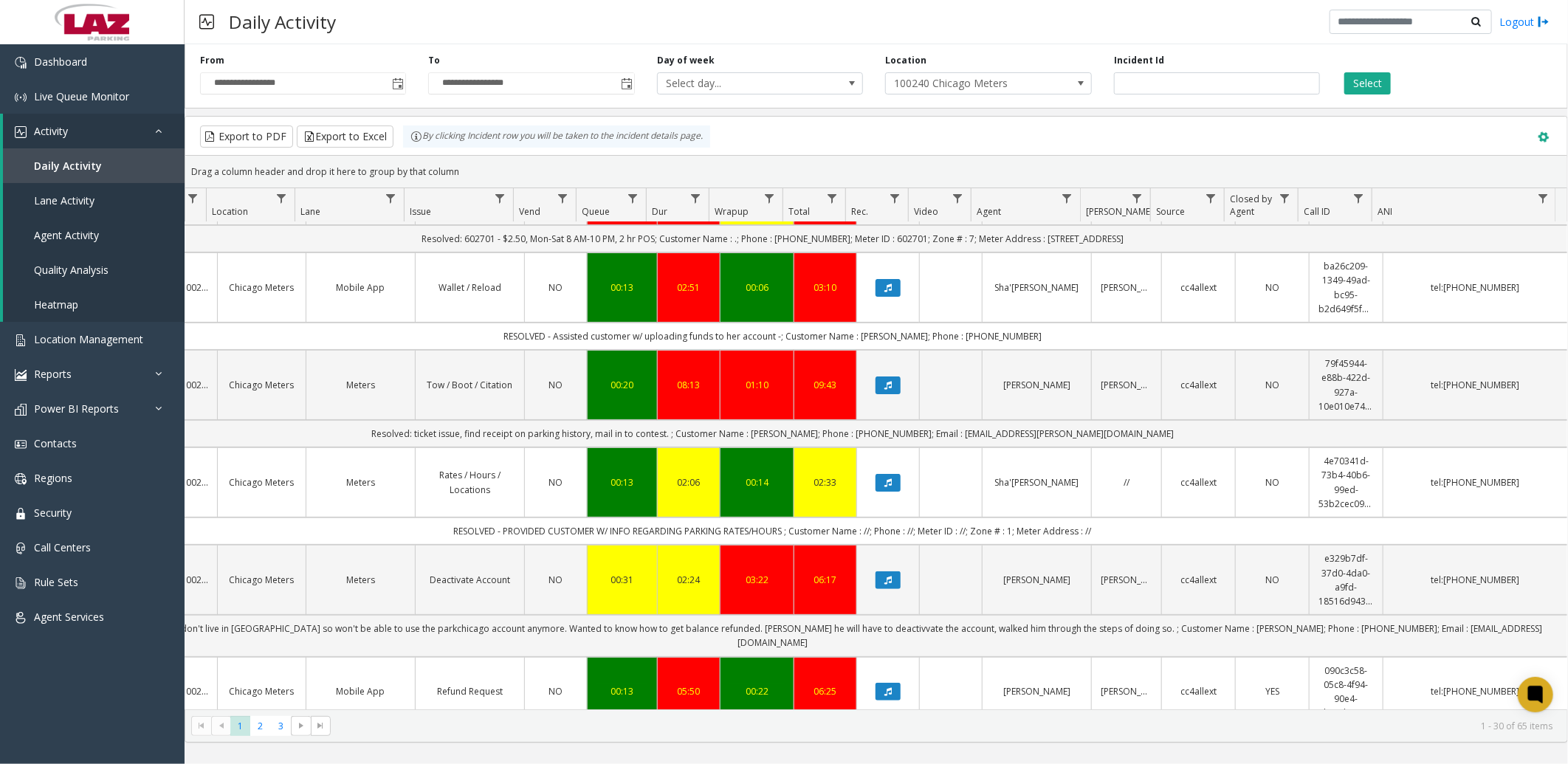
click at [1545, 134] on span at bounding box center [1543, 137] width 16 height 16
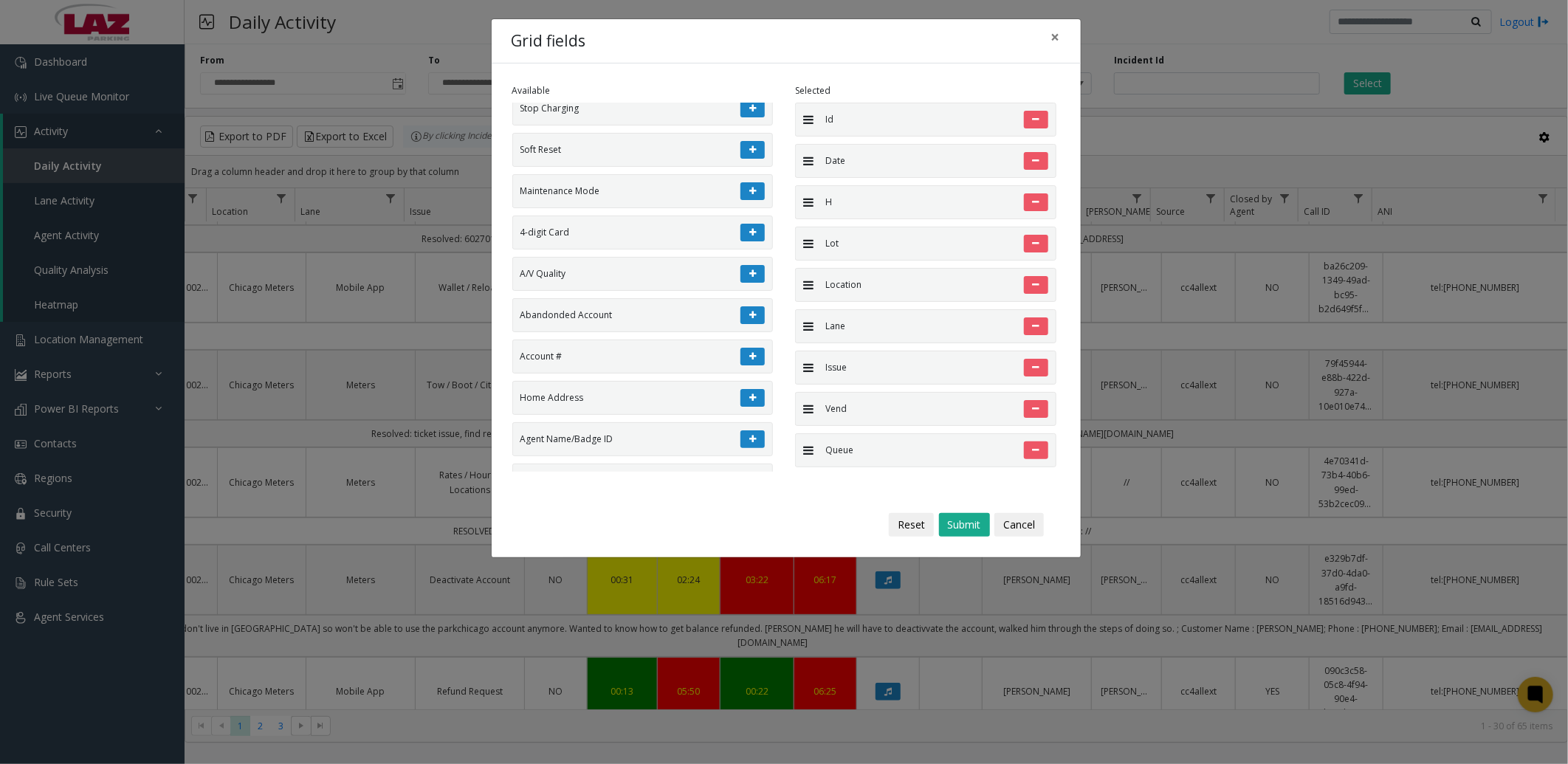
scroll to position [339, 0]
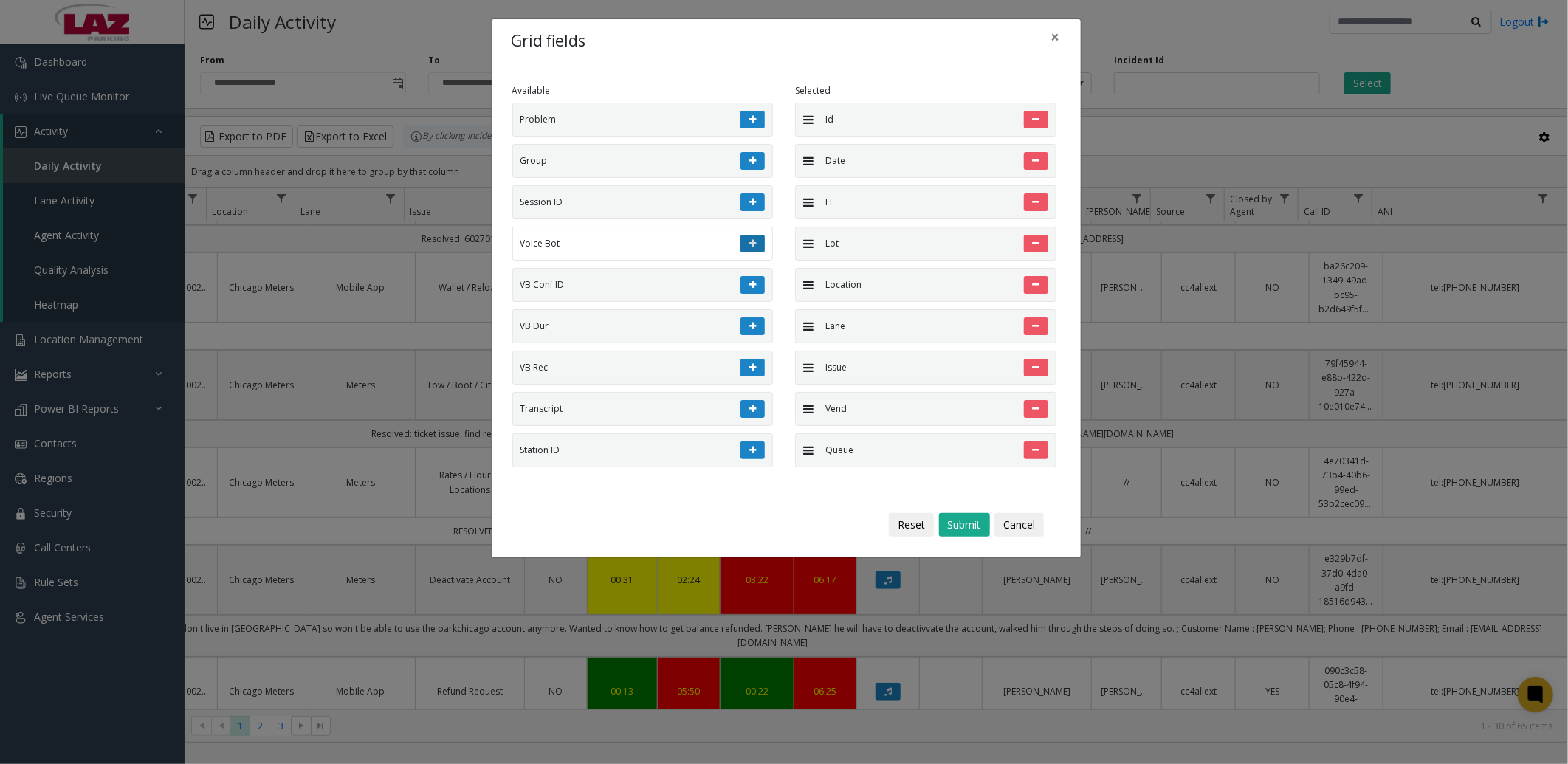
click at [743, 201] on button at bounding box center [753, 203] width 25 height 18
click at [970, 527] on button "Submit" at bounding box center [964, 524] width 51 height 24
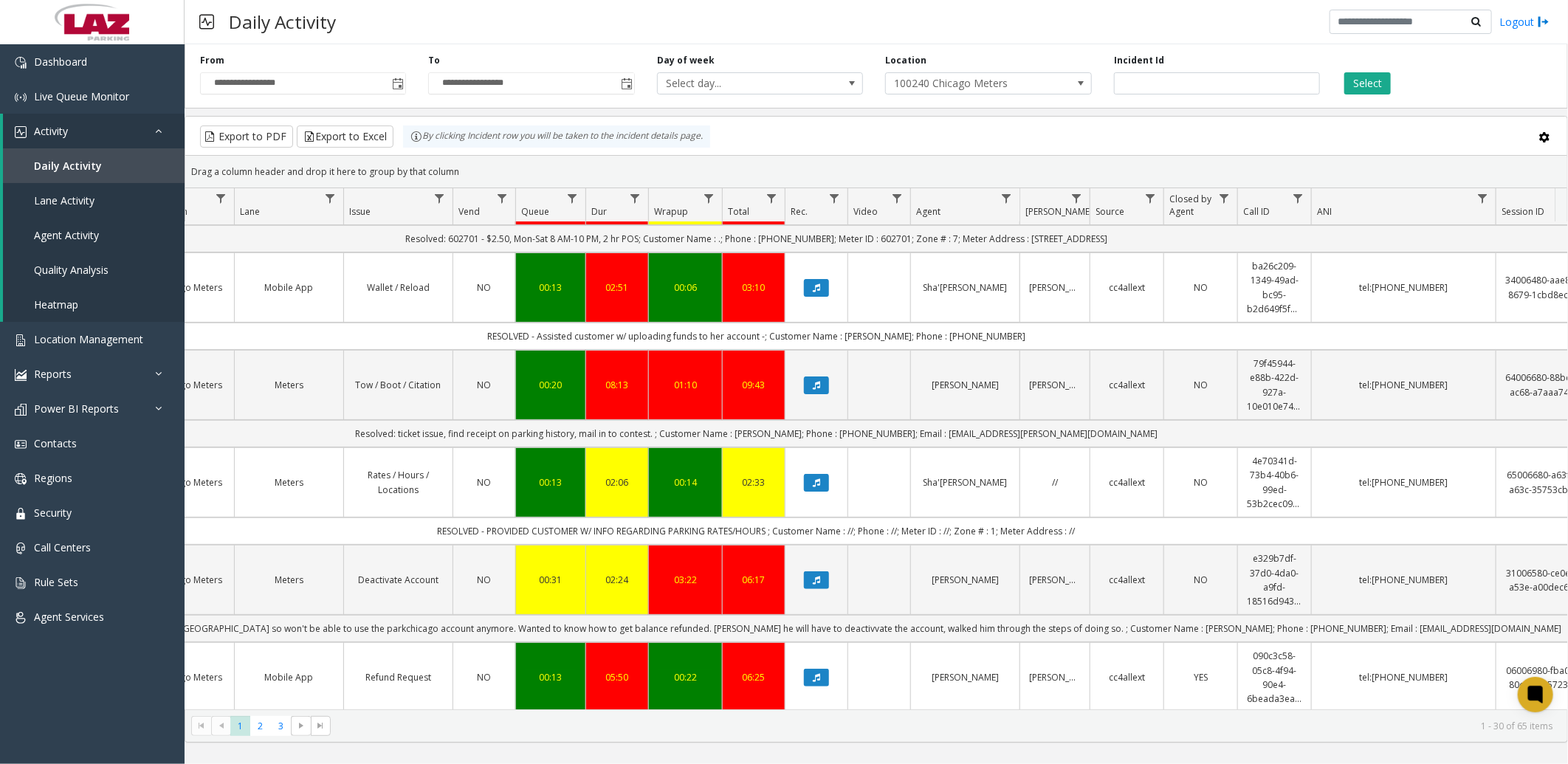
scroll to position [164, 311]
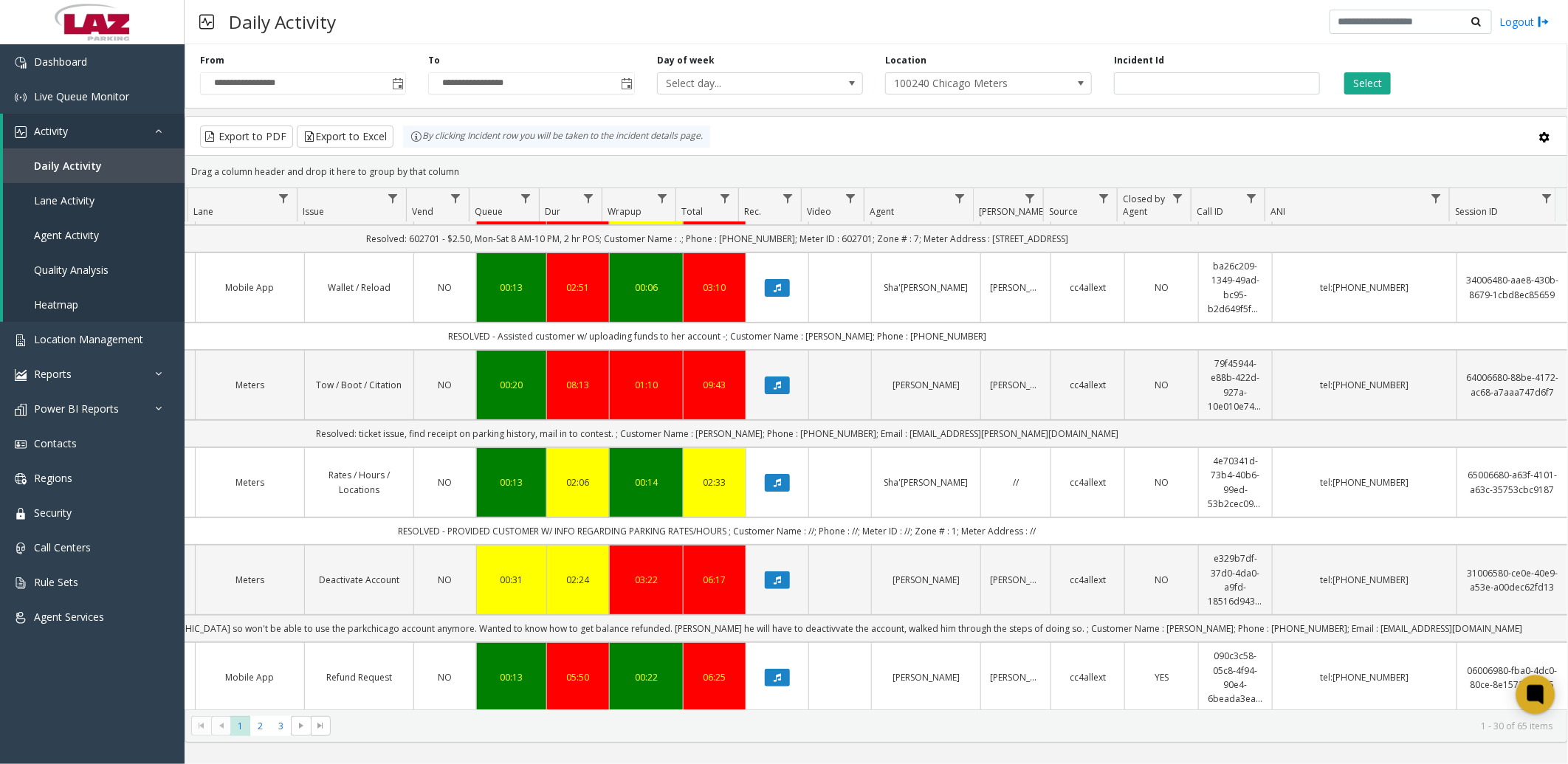
click at [1541, 698] on icon at bounding box center [1535, 694] width 16 height 19
